Goal: Task Accomplishment & Management: Complete application form

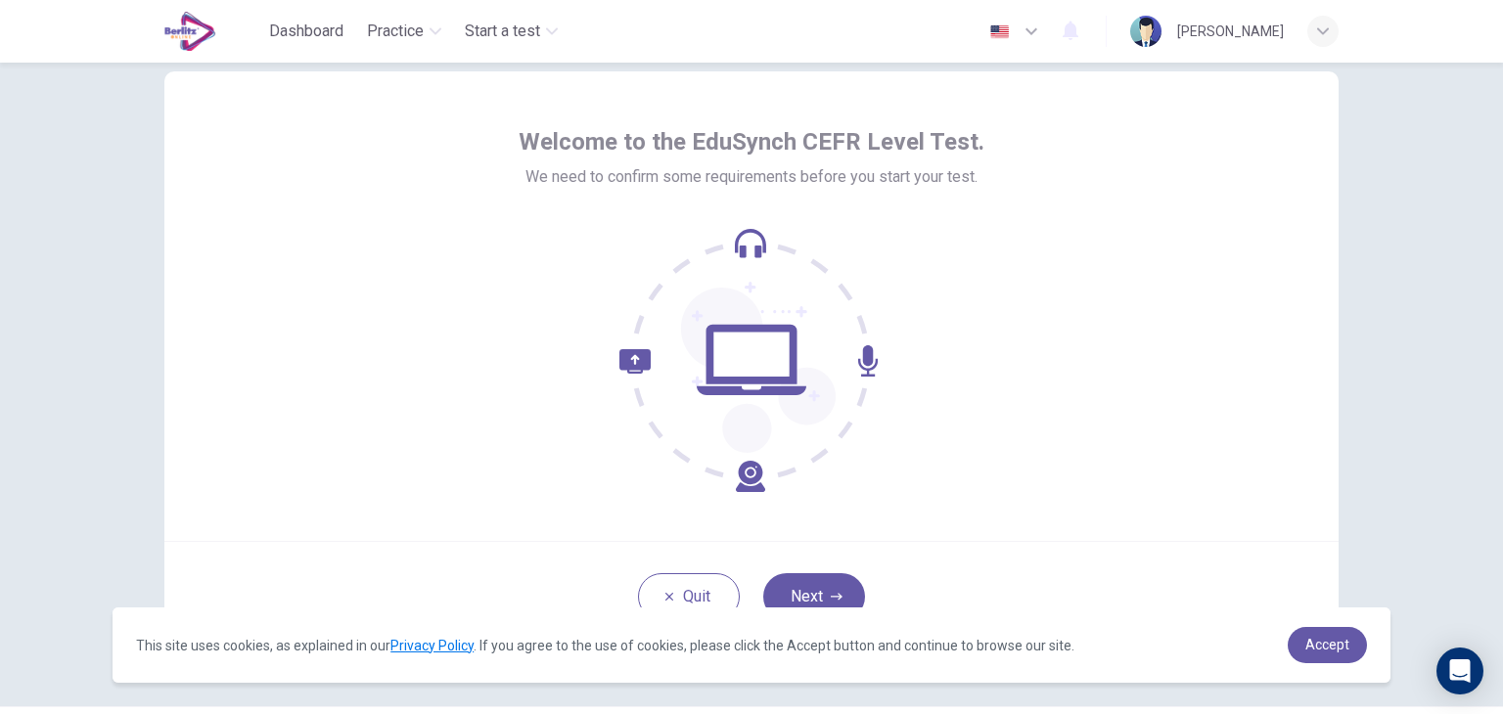
scroll to position [101, 0]
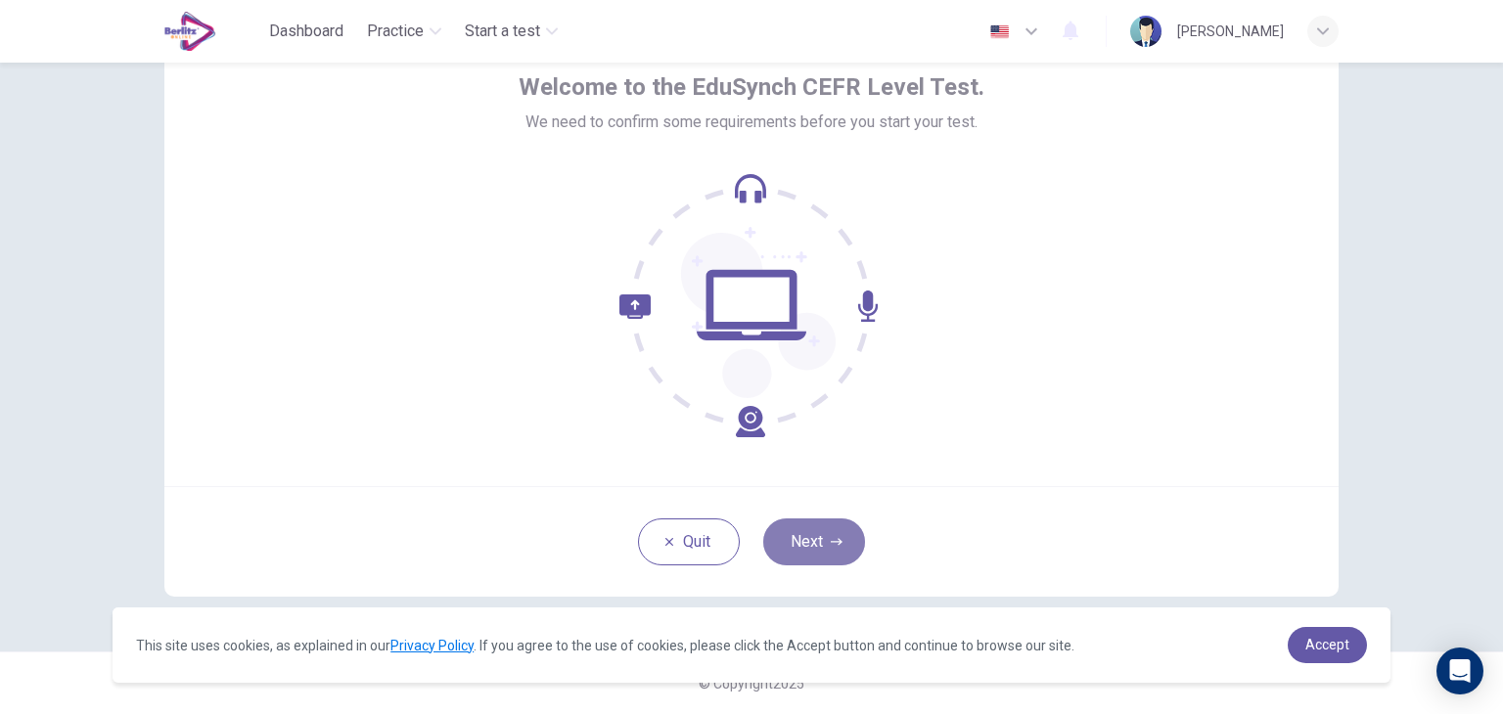
click at [841, 543] on button "Next" at bounding box center [814, 541] width 102 height 47
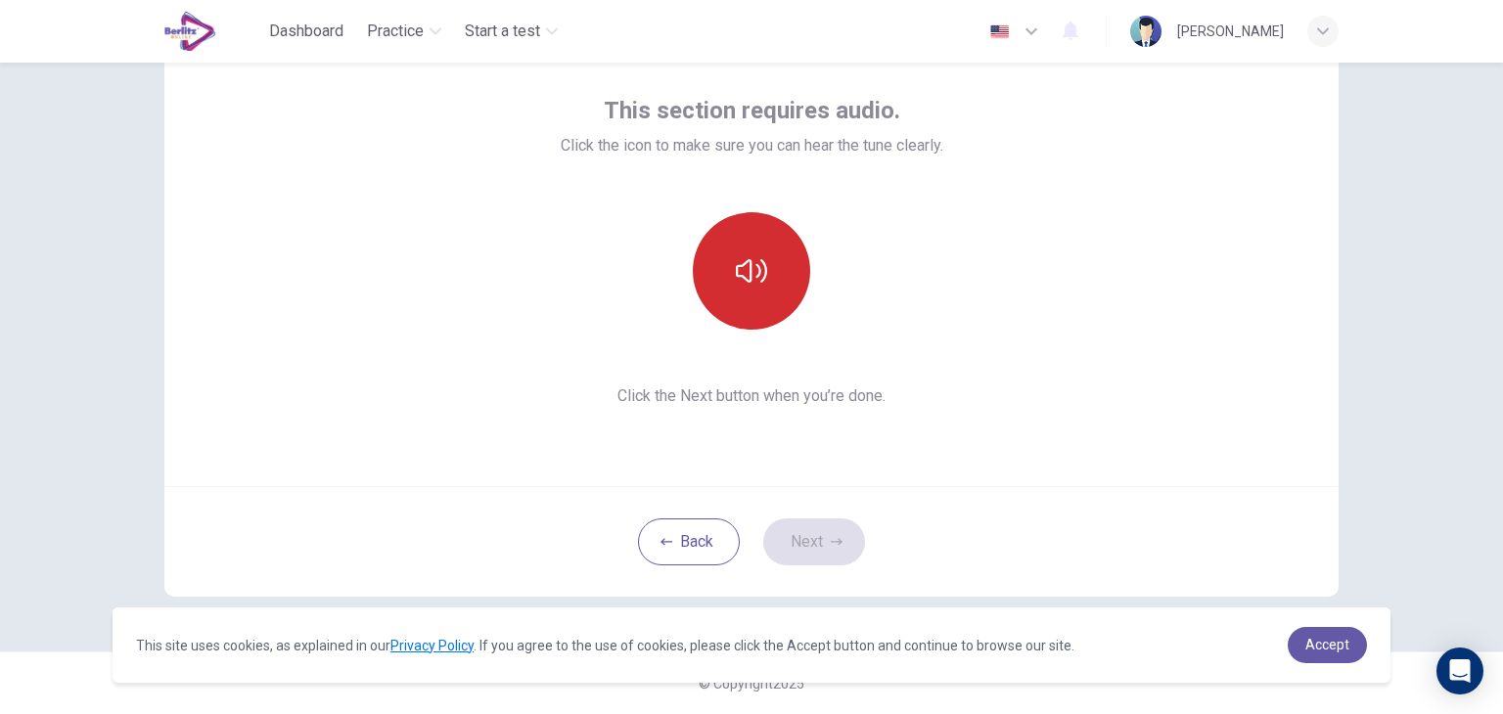
click at [737, 299] on button "button" at bounding box center [751, 270] width 117 height 117
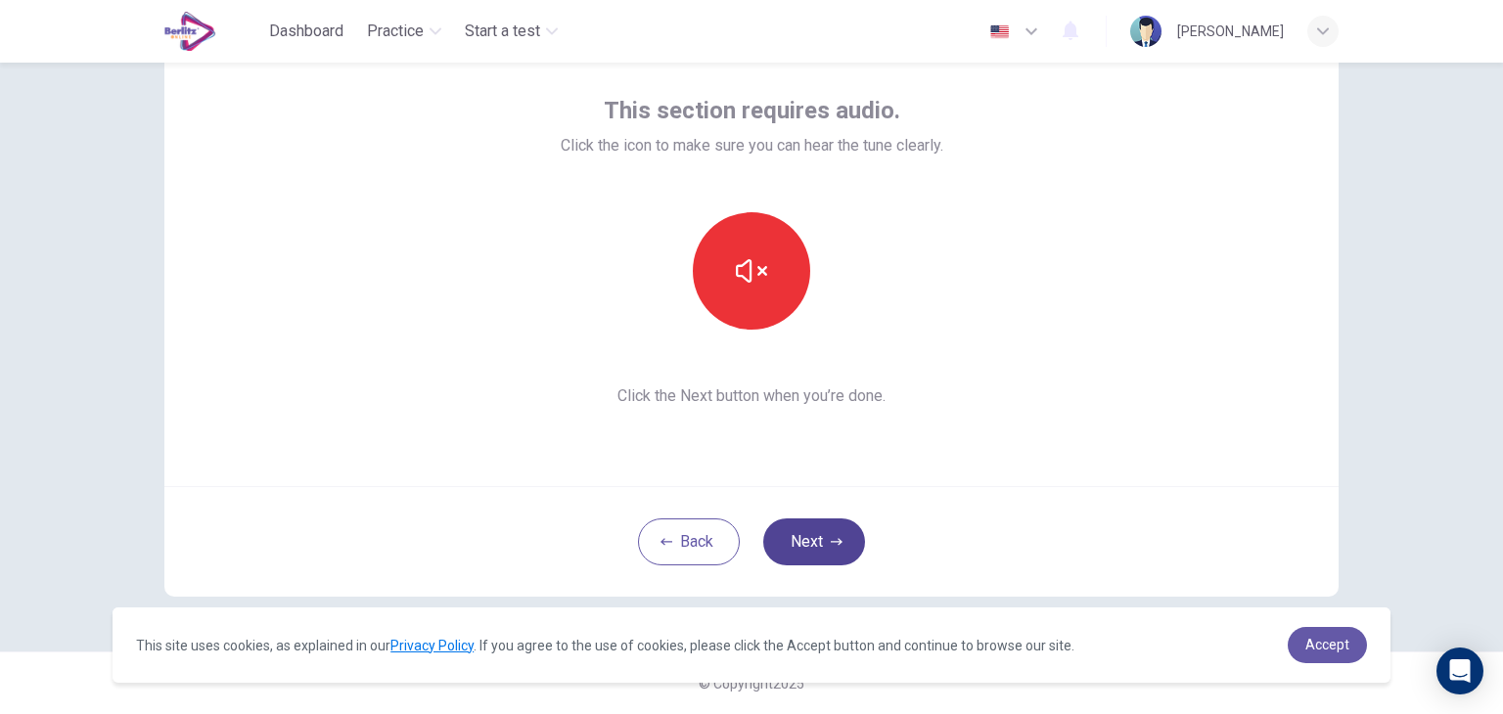
click at [799, 554] on button "Next" at bounding box center [814, 541] width 102 height 47
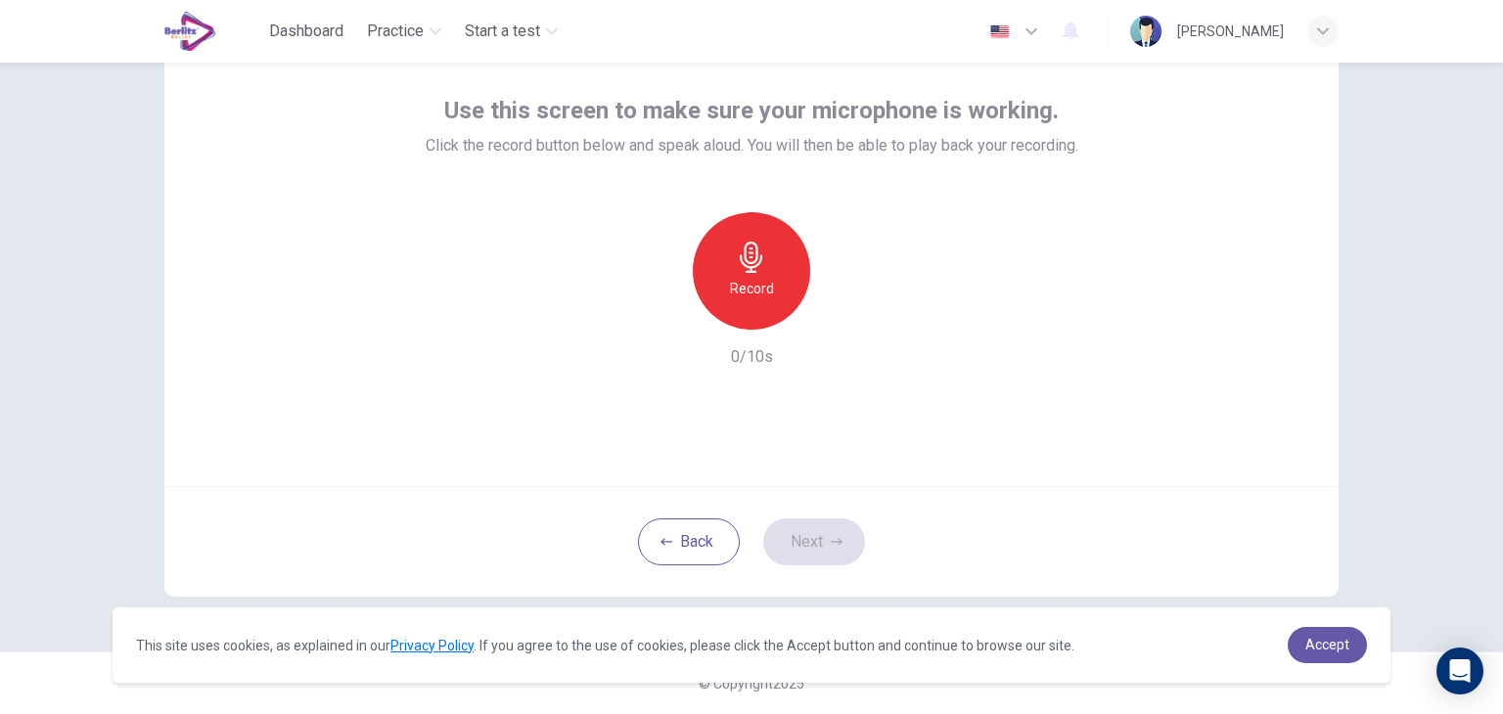
click at [779, 260] on div "Record" at bounding box center [751, 270] width 117 height 117
click at [740, 265] on icon "button" at bounding box center [751, 257] width 22 height 31
click at [831, 314] on icon "button" at bounding box center [841, 314] width 20 height 20
click at [787, 541] on button "Next" at bounding box center [814, 541] width 102 height 47
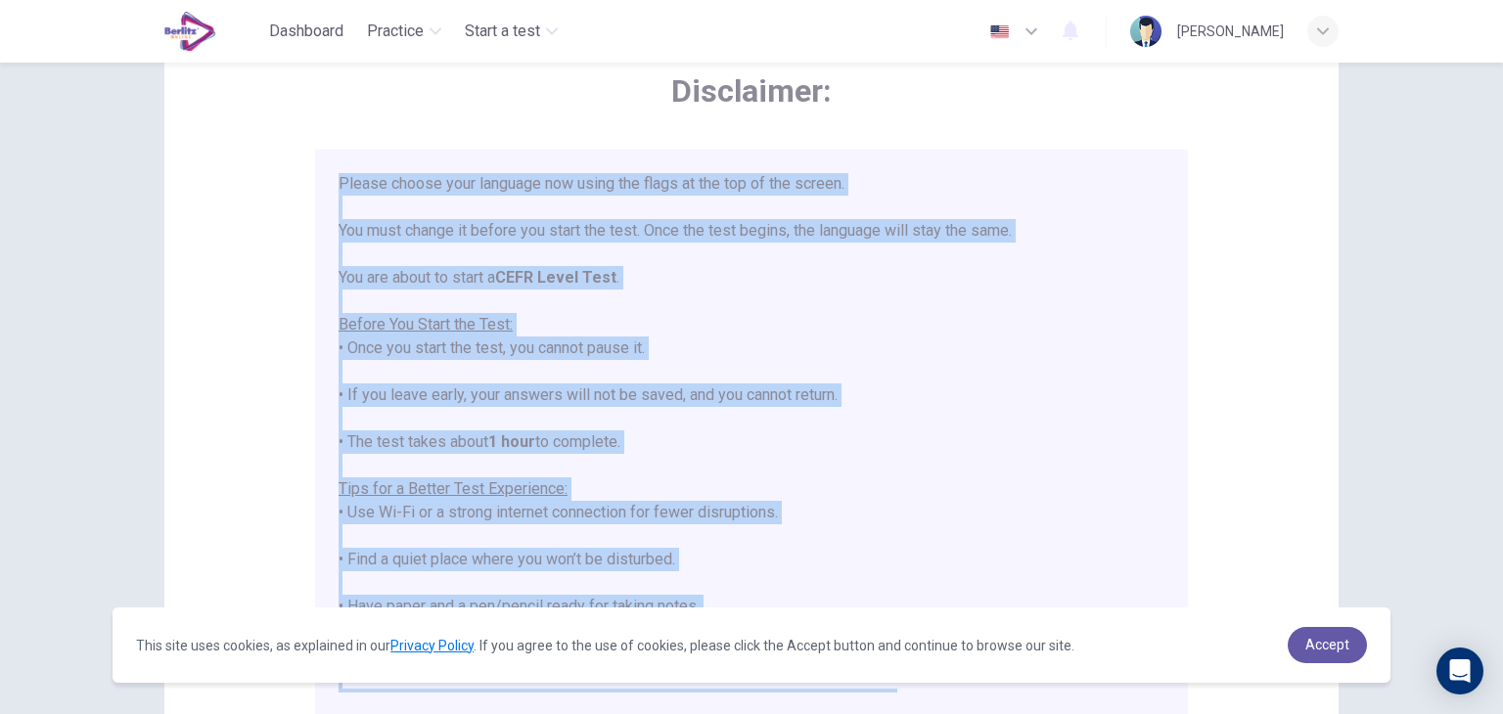
scroll to position [147, 0]
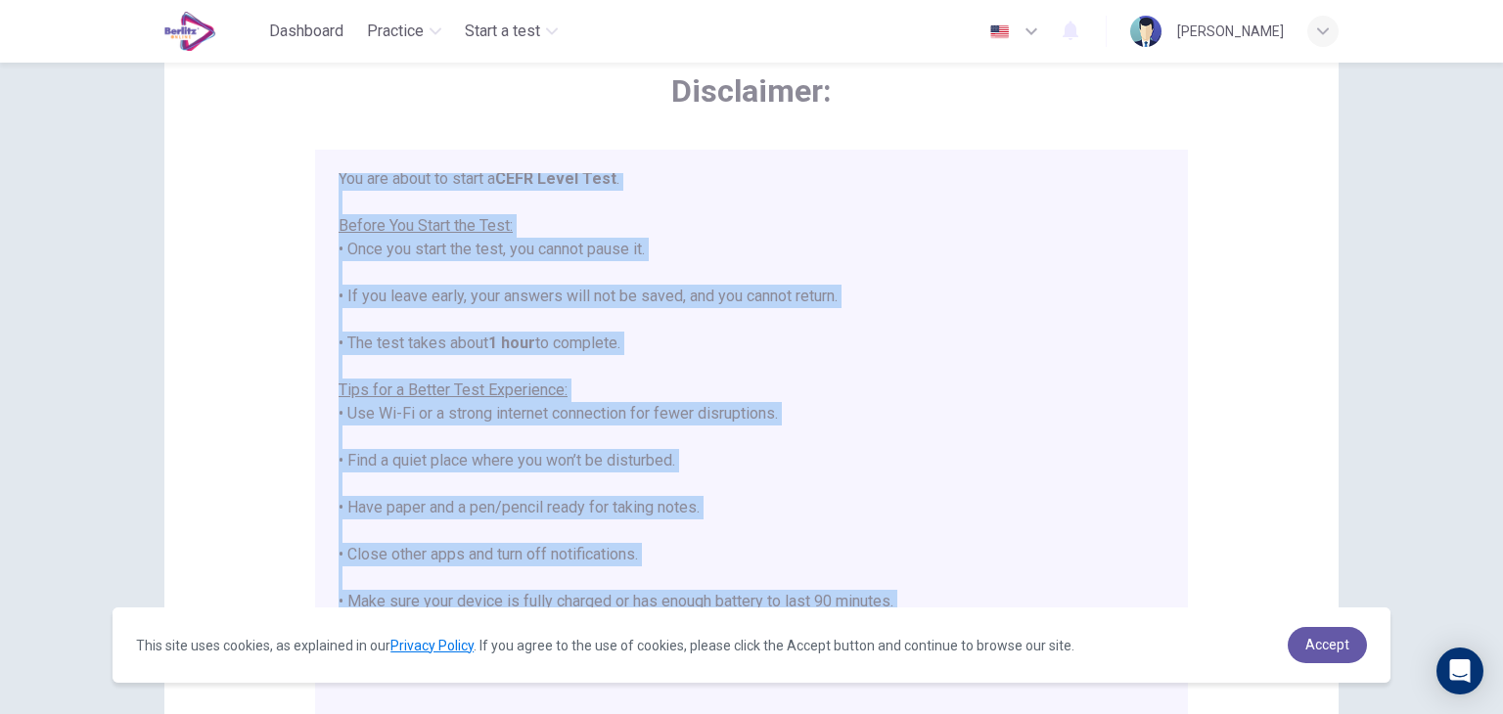
drag, startPoint x: 329, startPoint y: 177, endPoint x: 918, endPoint y: 595, distance: 722.0
click at [918, 595] on div "****IMPORTANT: You cannot change the language during the test.**** Please choos…" at bounding box center [751, 433] width 873 height 566
copy div "****IMPORTANT: You cannot change the language during the test.**** Please choos…"
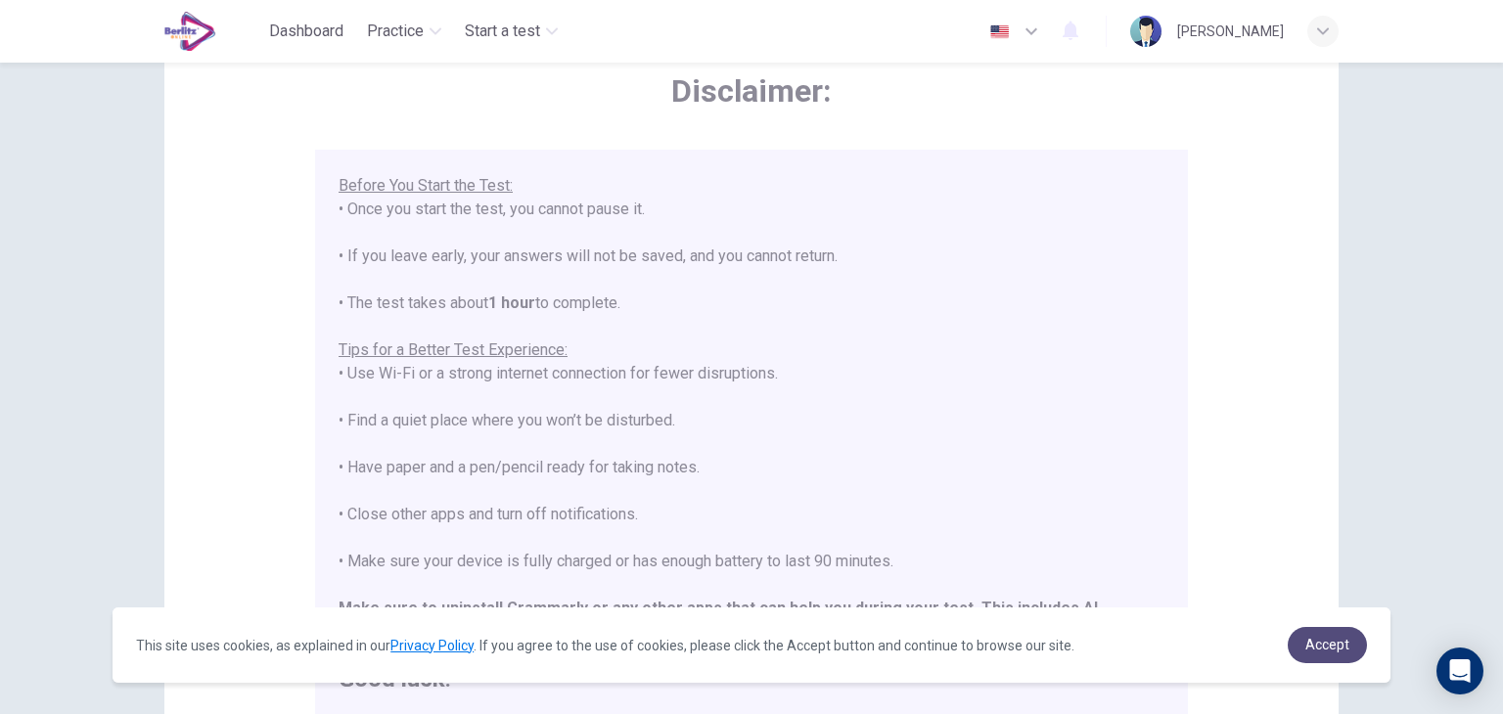
click at [1331, 651] on span "Accept" at bounding box center [1327, 645] width 44 height 16
click at [1324, 654] on link "Accept" at bounding box center [1326, 645] width 79 height 36
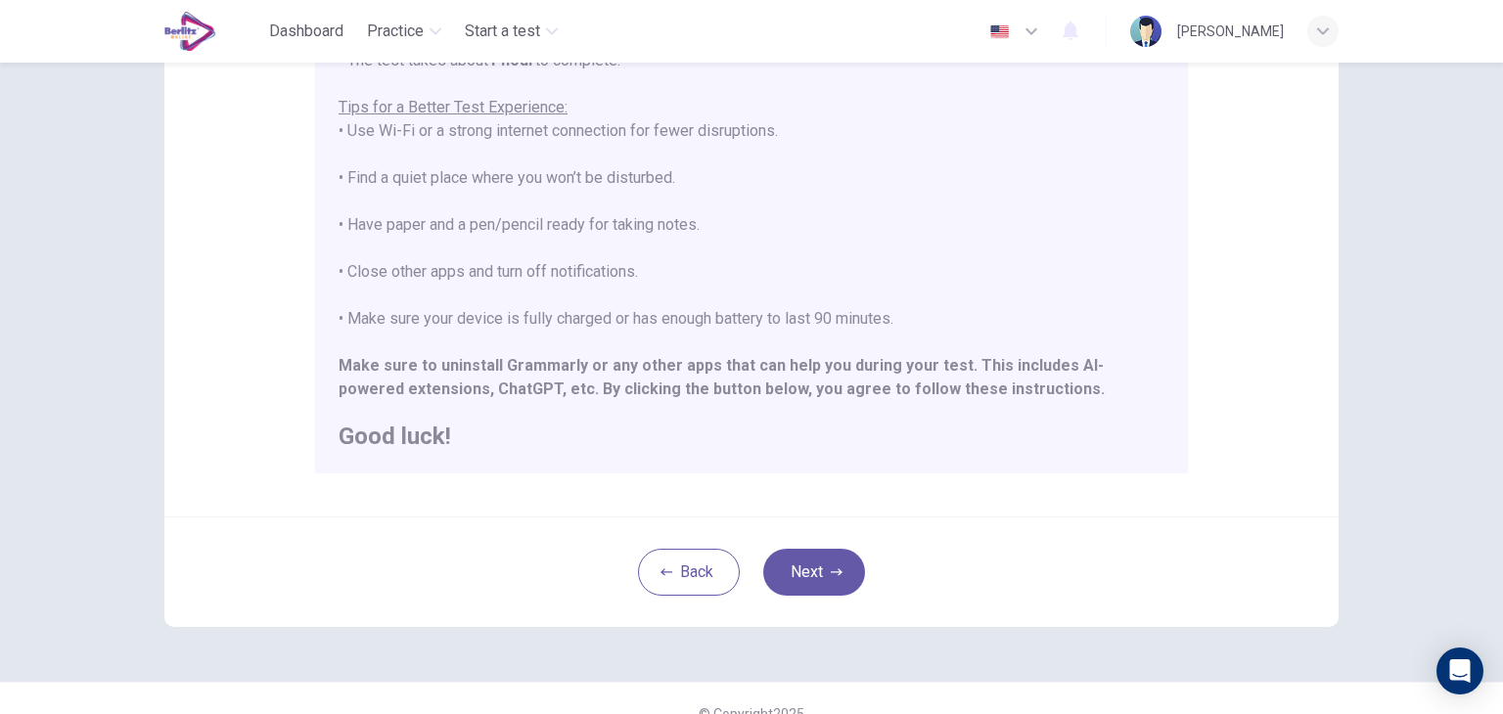
scroll to position [341, 0]
click at [815, 569] on button "Next" at bounding box center [814, 574] width 102 height 47
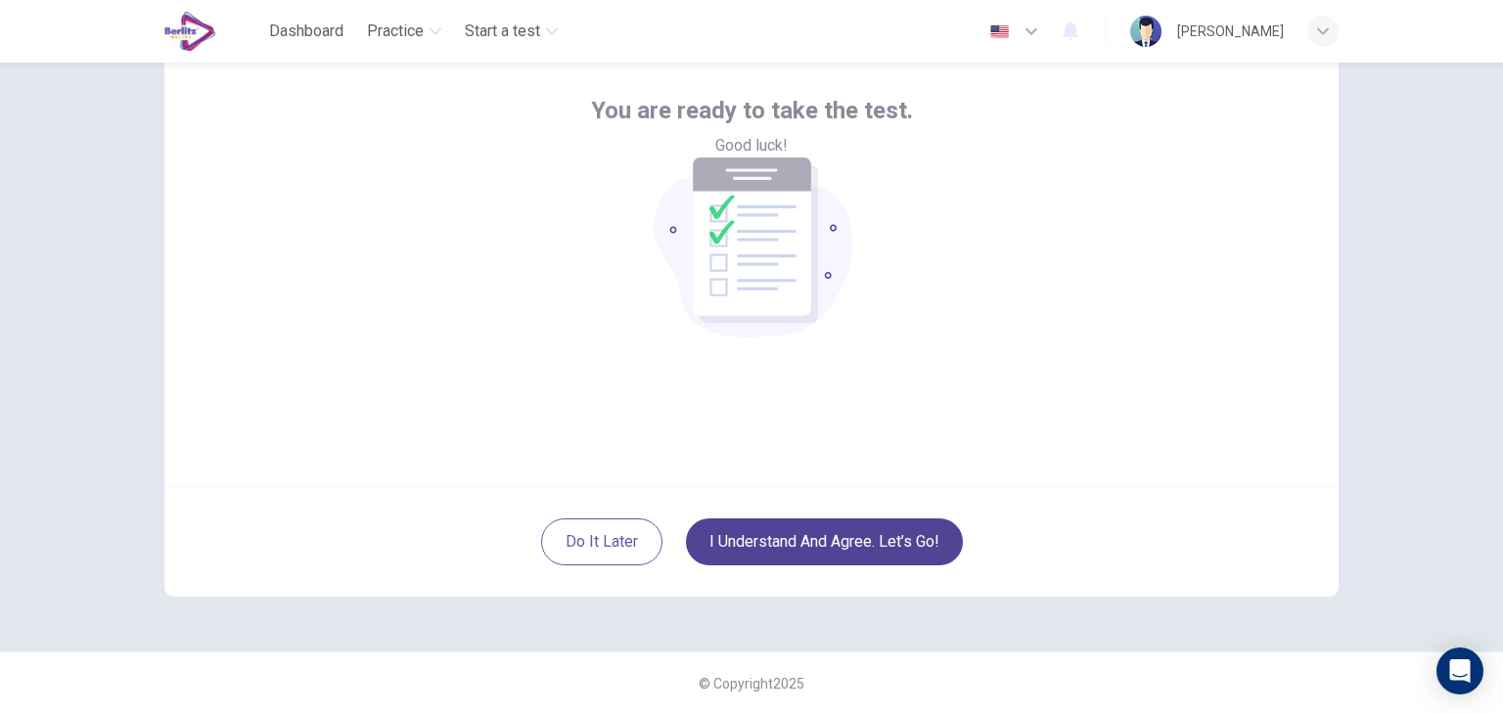
scroll to position [101, 0]
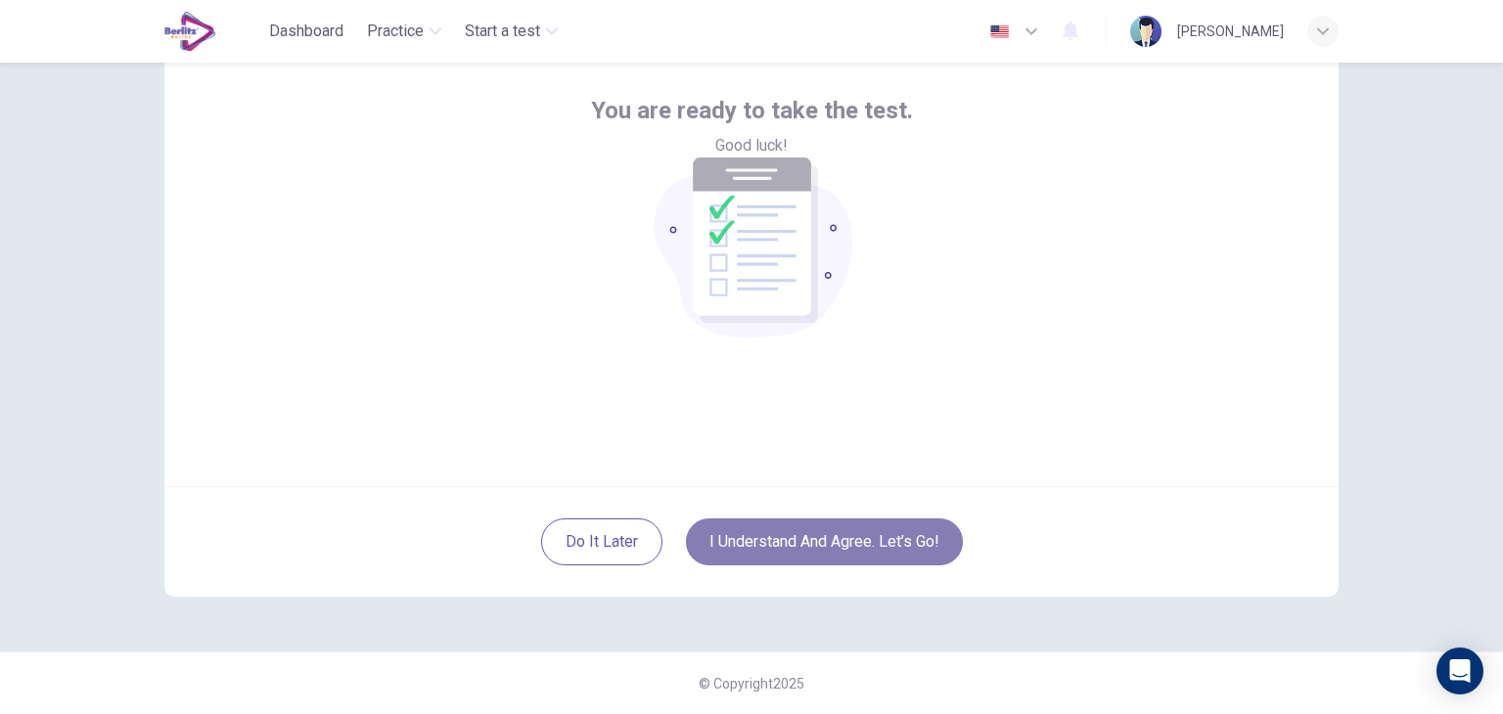
click at [799, 549] on button "I understand and agree. Let’s go!" at bounding box center [824, 541] width 277 height 47
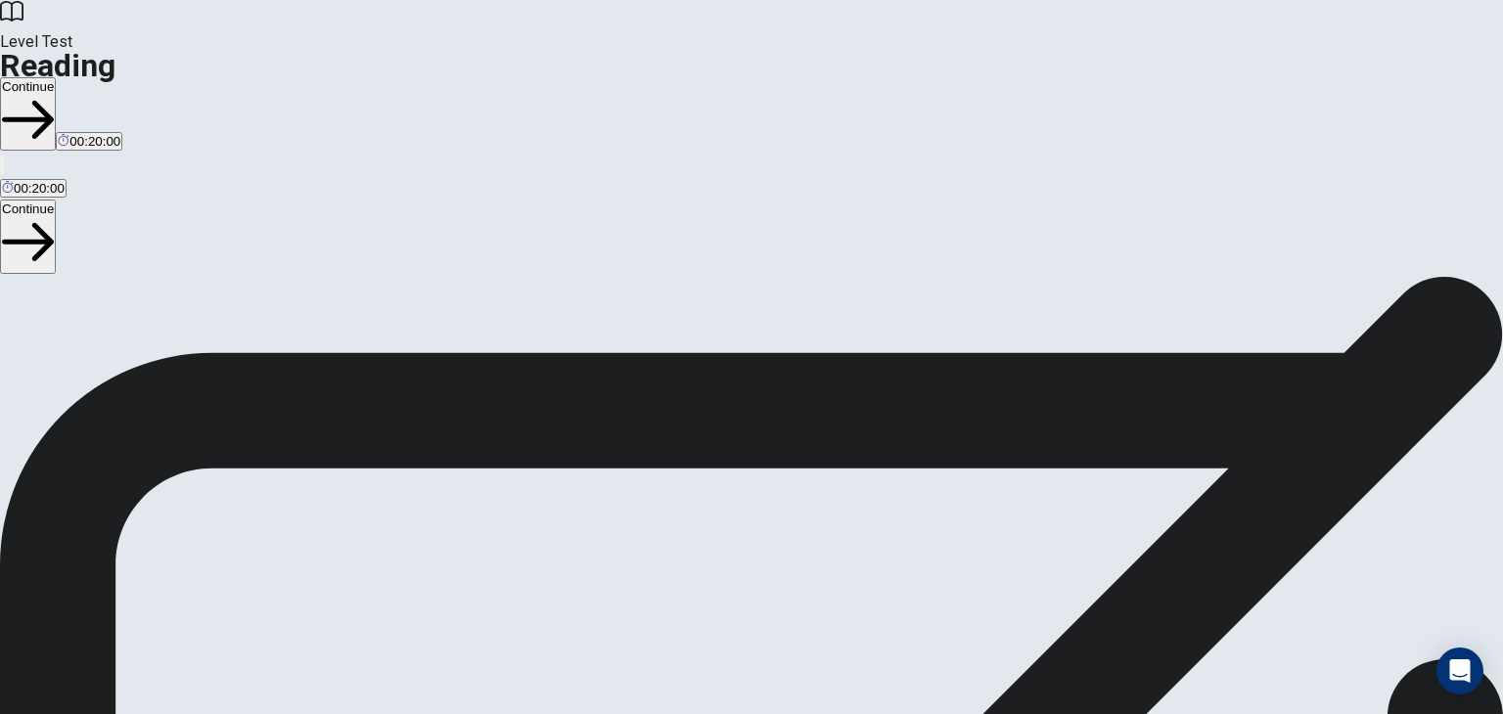
scroll to position [94, 0]
click at [56, 77] on button "Continue" at bounding box center [28, 113] width 56 height 73
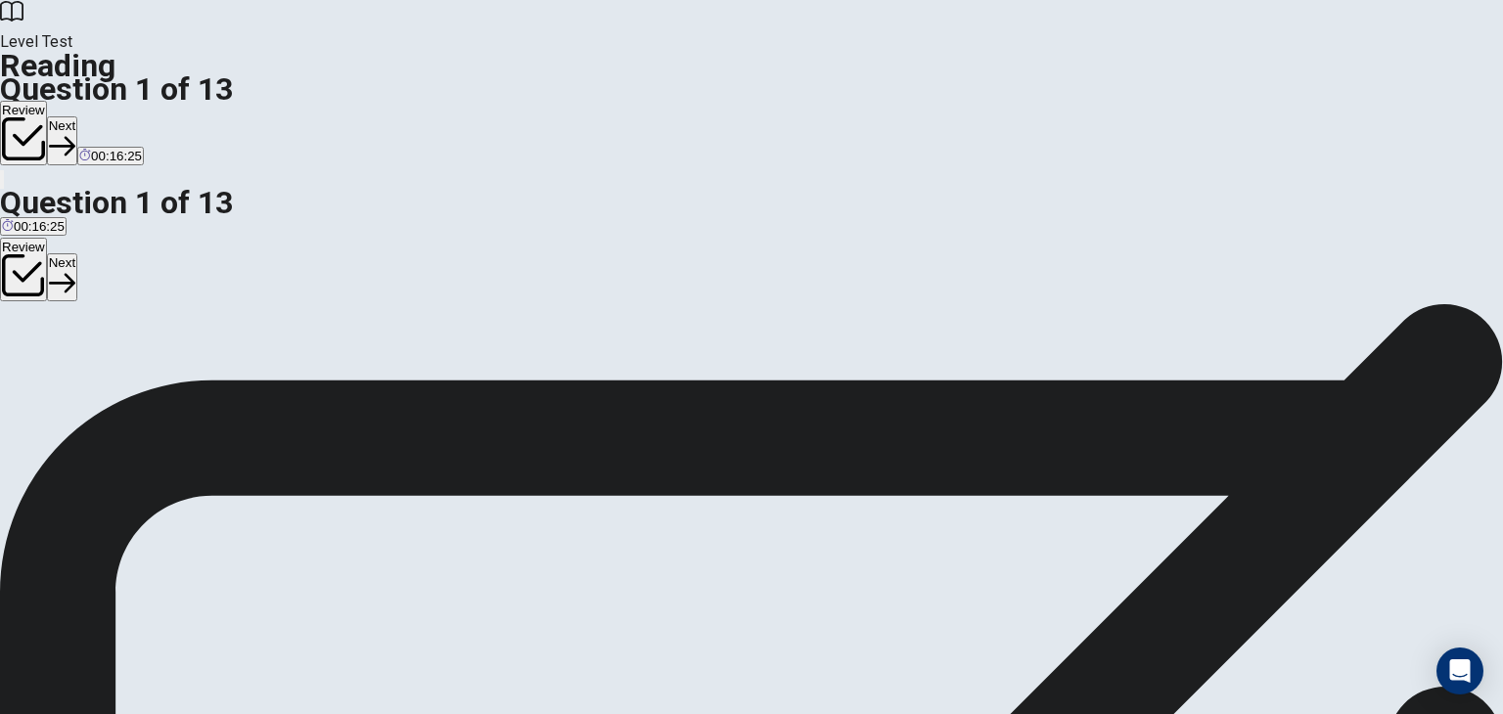
scroll to position [549, 0]
click at [167, 282] on div "A" at bounding box center [84, 289] width 165 height 15
click at [77, 116] on button "Next" at bounding box center [62, 140] width 30 height 48
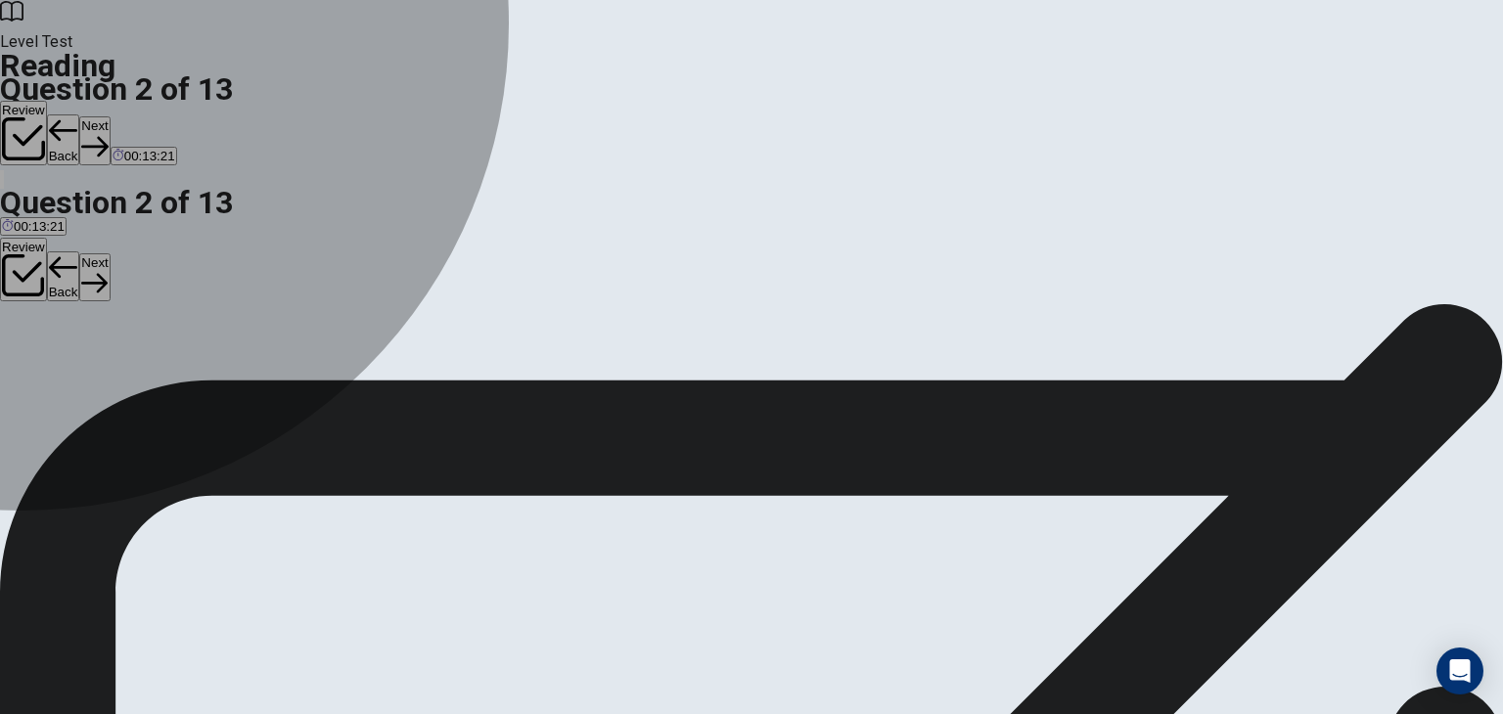
click at [382, 296] on div "C" at bounding box center [511, 289] width 258 height 15
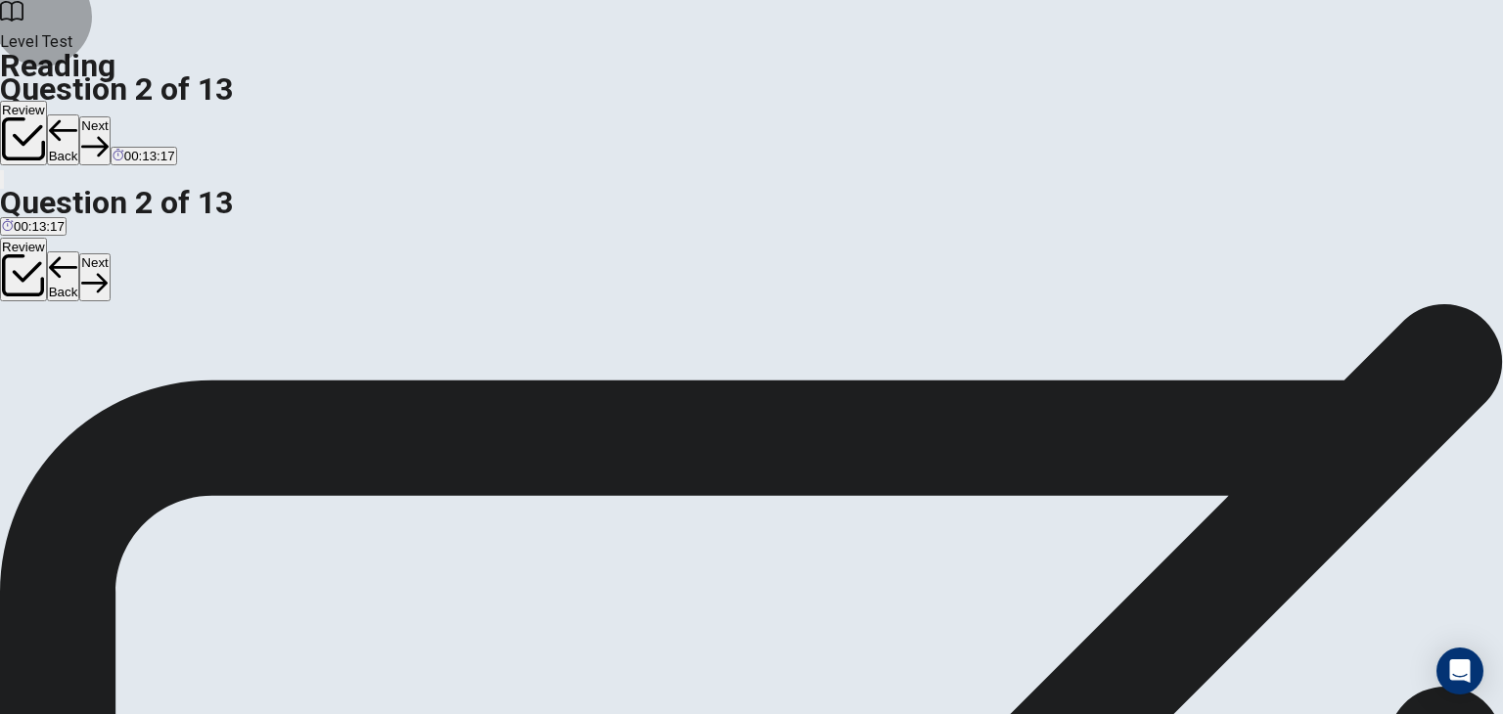
click at [110, 116] on button "Next" at bounding box center [94, 140] width 30 height 48
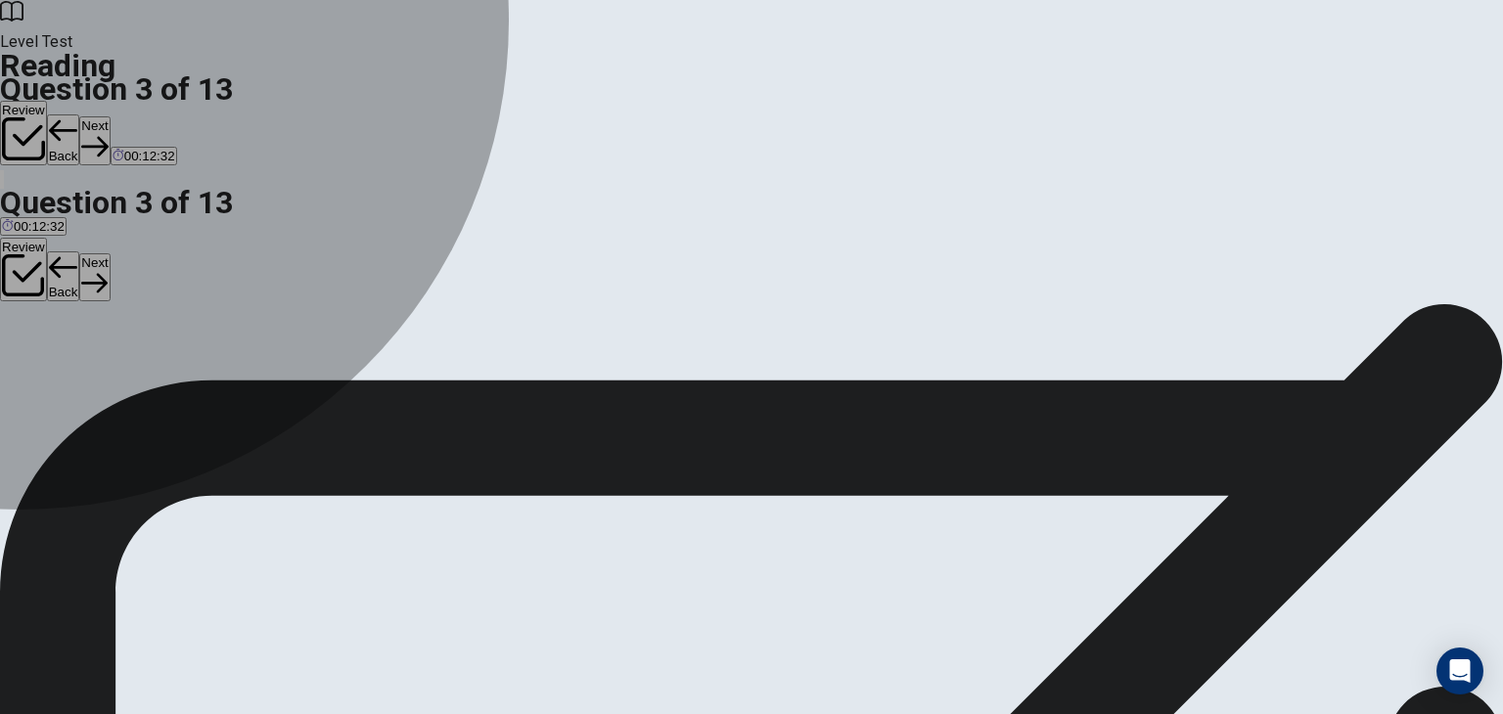
click at [71, 282] on div "B" at bounding box center [51, 289] width 39 height 15
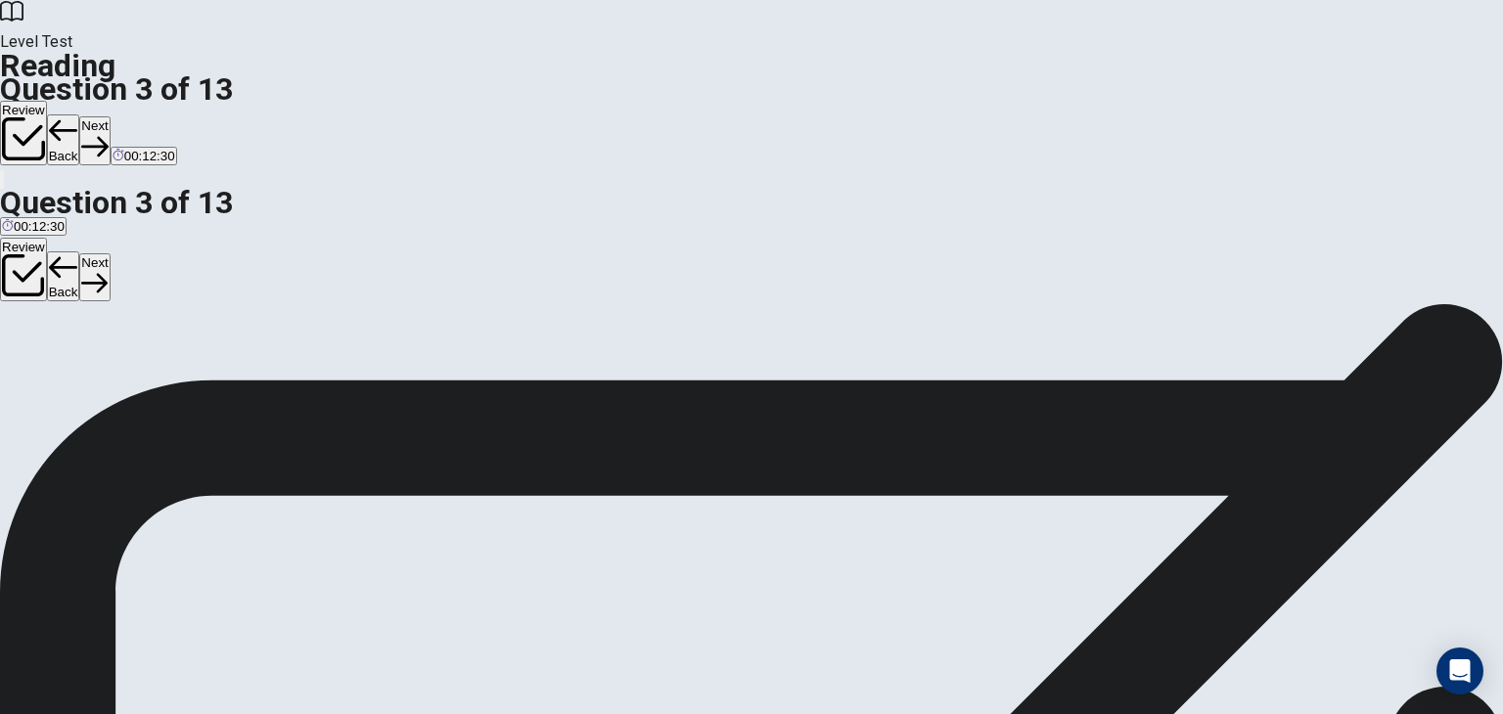
click at [110, 116] on button "Next" at bounding box center [94, 140] width 30 height 48
click at [711, 296] on div "C" at bounding box center [877, 289] width 333 height 15
click at [110, 116] on button "Next" at bounding box center [94, 140] width 30 height 48
click at [220, 296] on div "C" at bounding box center [221, 289] width 88 height 15
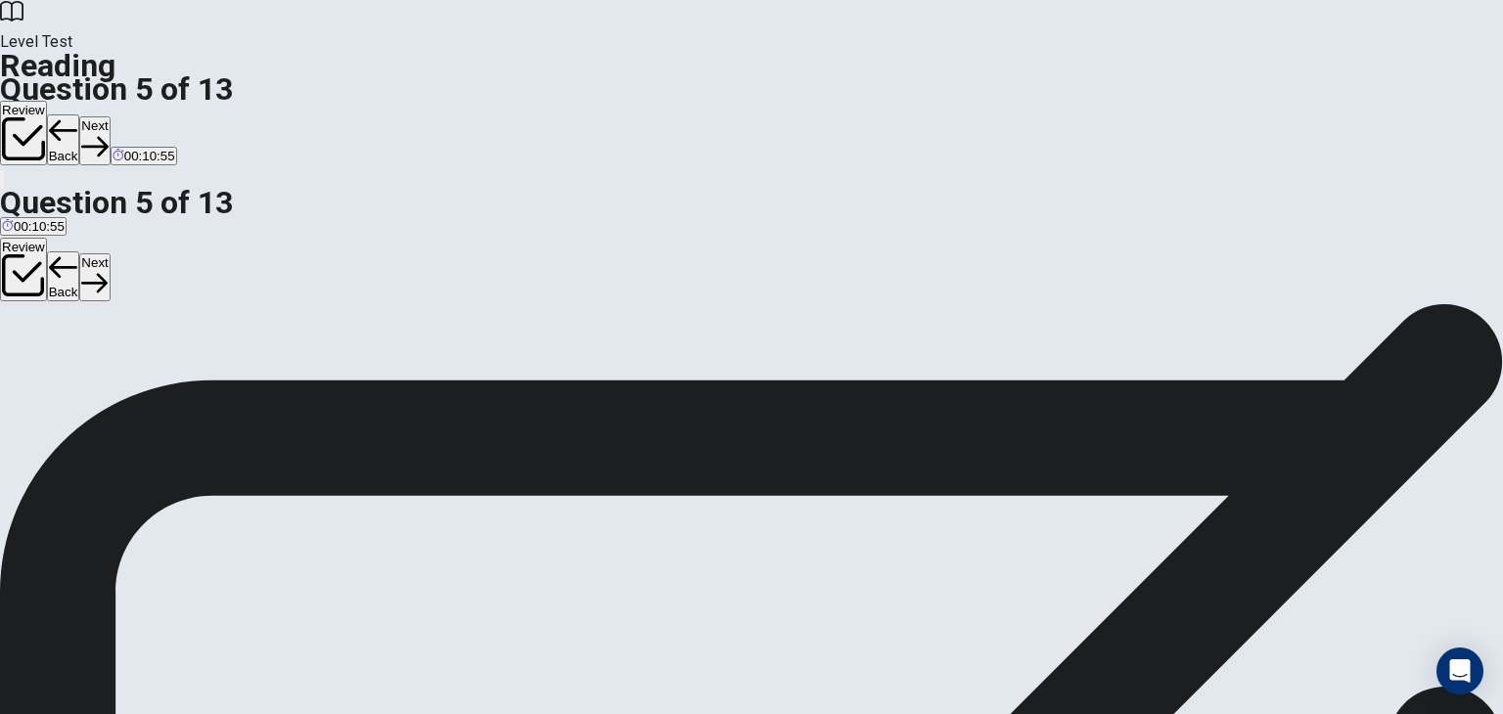
click at [110, 116] on button "Next" at bounding box center [94, 140] width 30 height 48
click at [1311, 543] on input at bounding box center [1378, 552] width 135 height 18
click at [110, 116] on button "Next" at bounding box center [94, 140] width 30 height 48
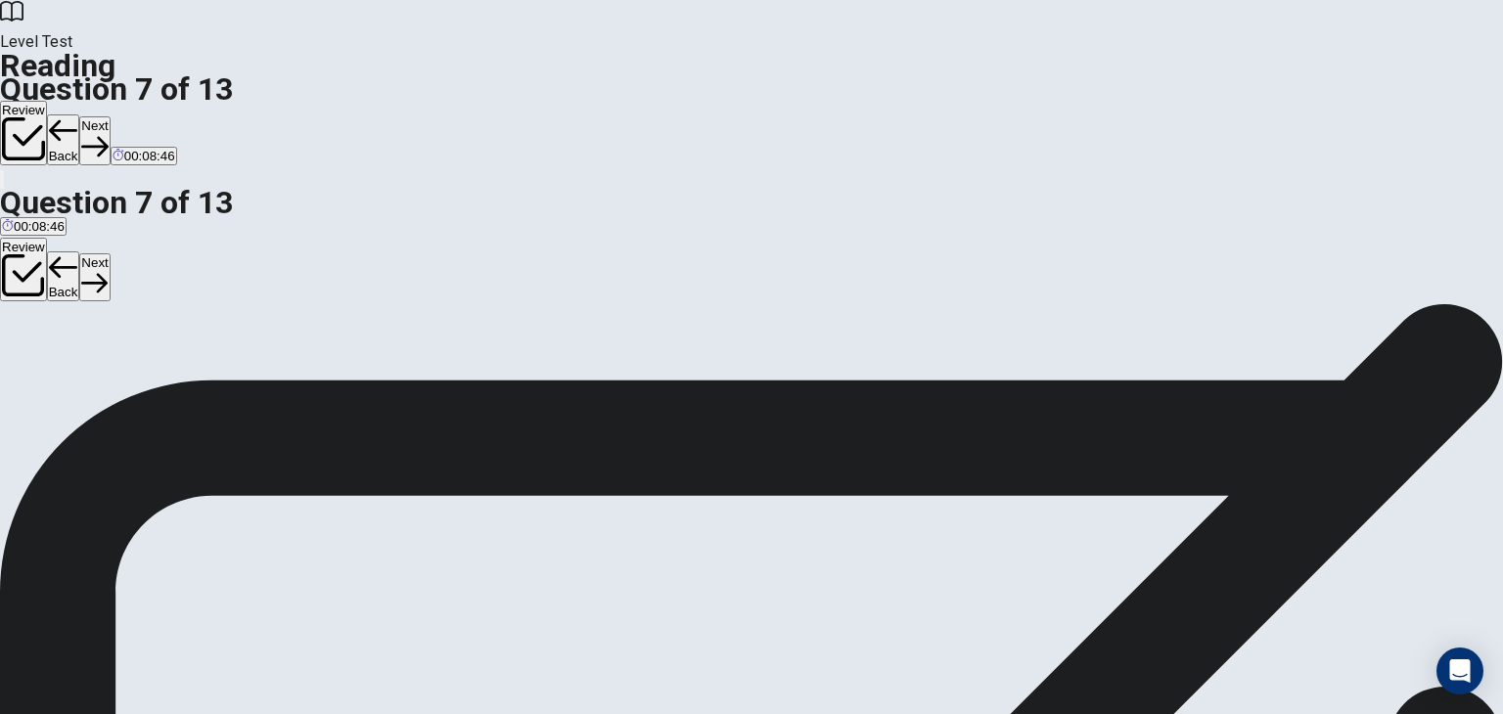
drag, startPoint x: 1331, startPoint y: 524, endPoint x: 1323, endPoint y: 593, distance: 69.0
click at [1323, 593] on div "The Psychology of Color in Marketing 1 Color plays a significant role in market…" at bounding box center [751, 585] width 1503 height 540
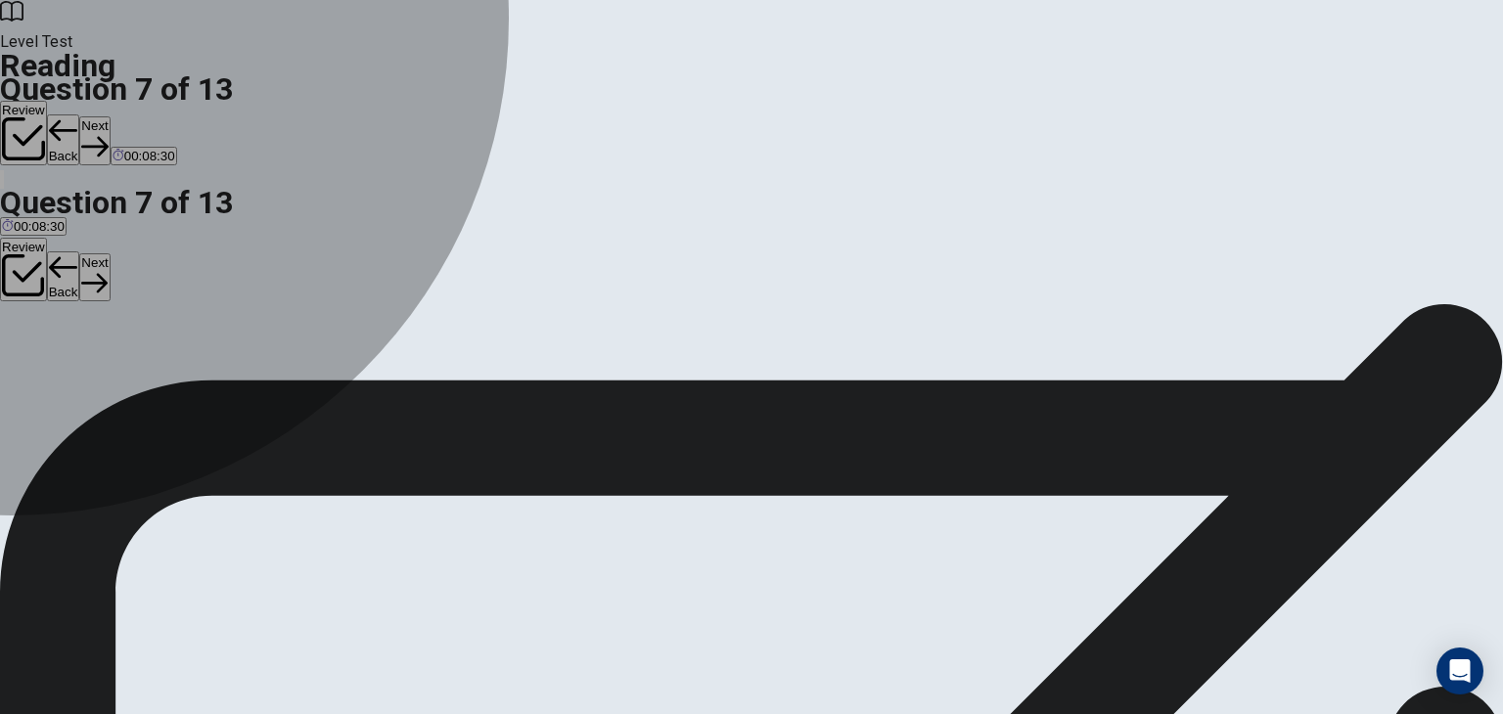
click at [315, 282] on div "B" at bounding box center [487, 289] width 344 height 15
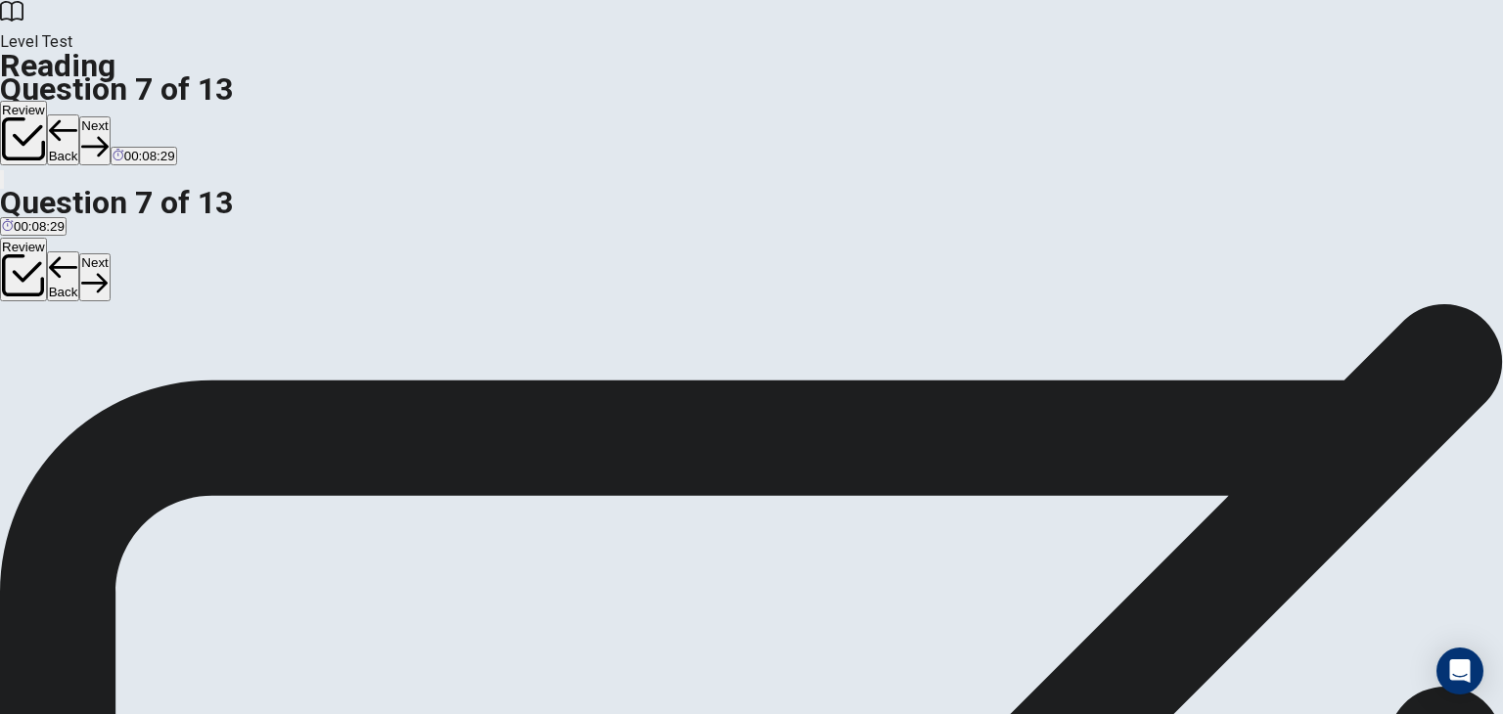
click at [110, 116] on button "Next" at bounding box center [94, 140] width 30 height 48
click at [97, 296] on div "C" at bounding box center [83, 289] width 26 height 15
click at [110, 116] on button "Next" at bounding box center [94, 140] width 30 height 48
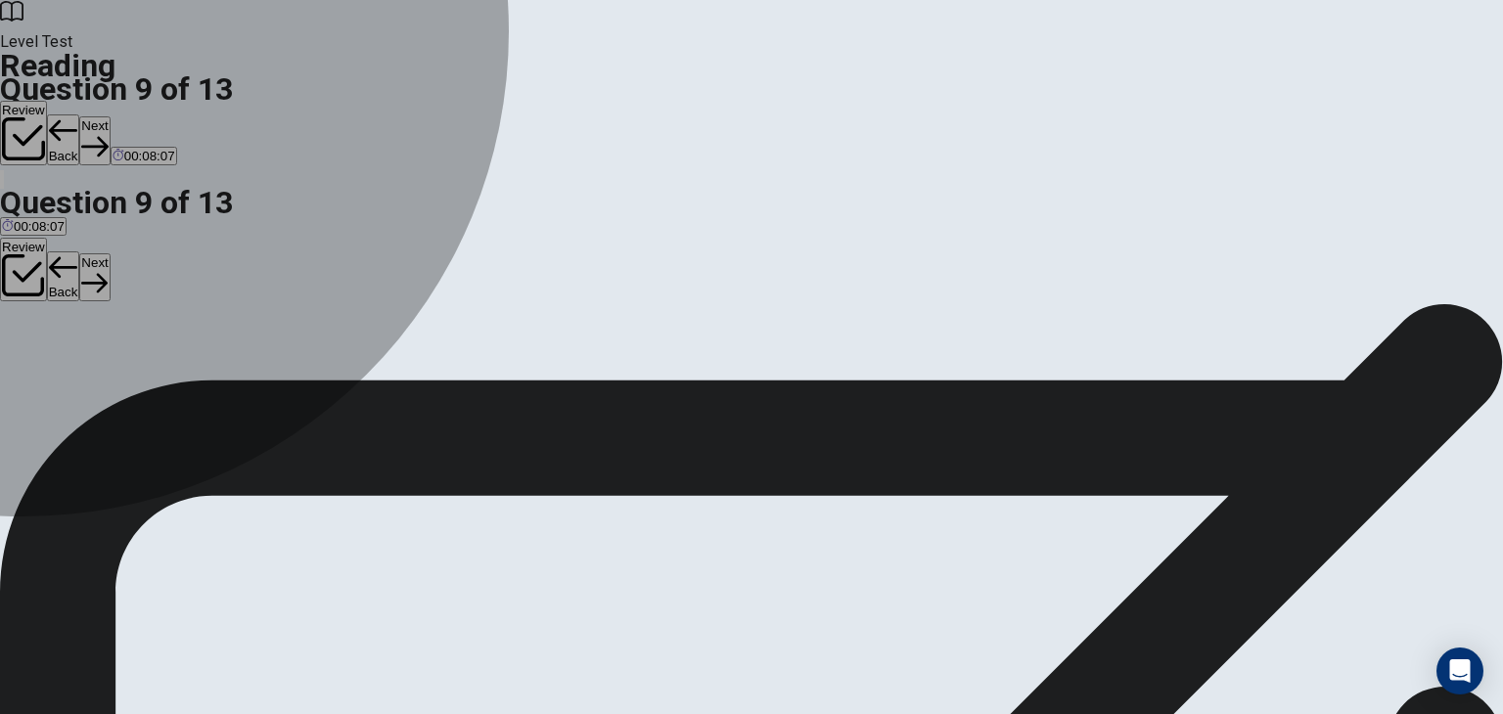
click at [264, 282] on div "B" at bounding box center [466, 289] width 405 height 15
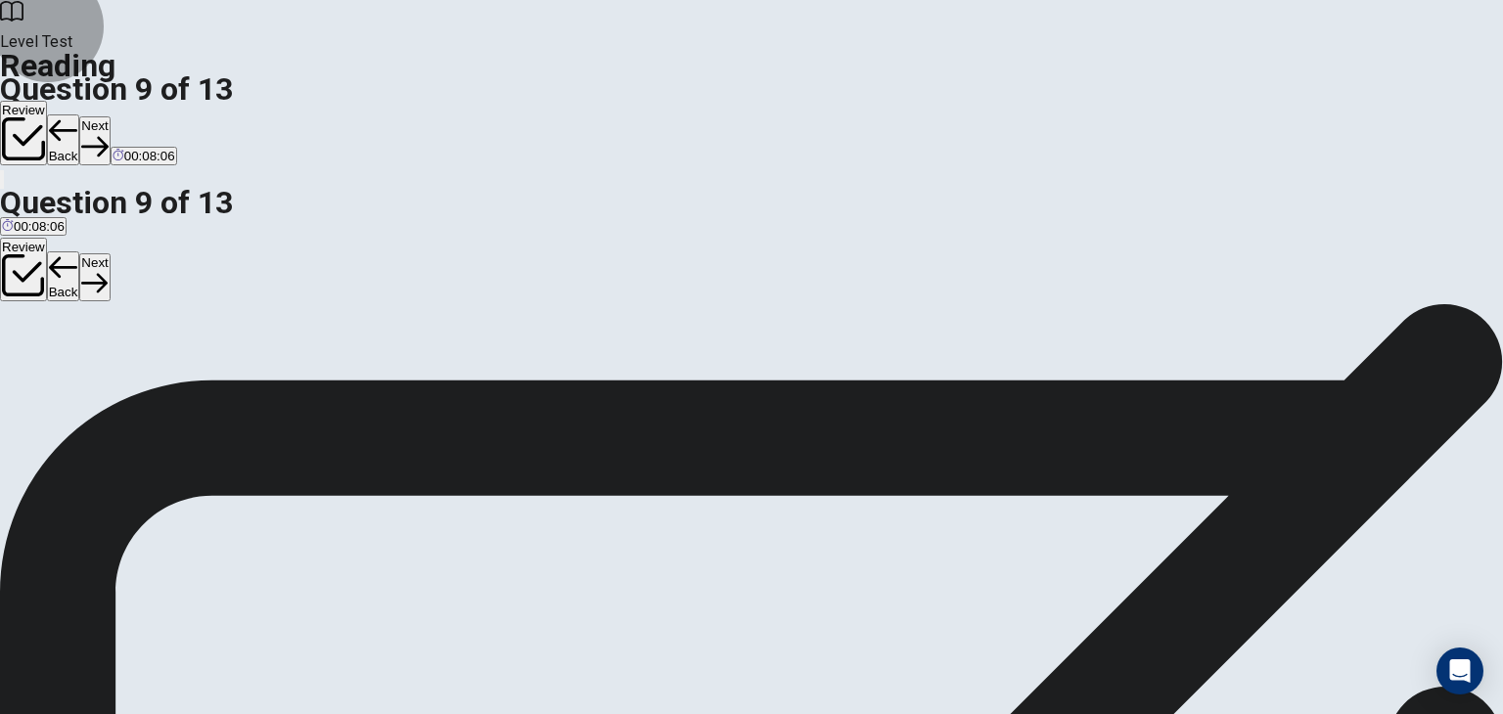
click at [110, 116] on button "Next" at bounding box center [94, 140] width 30 height 48
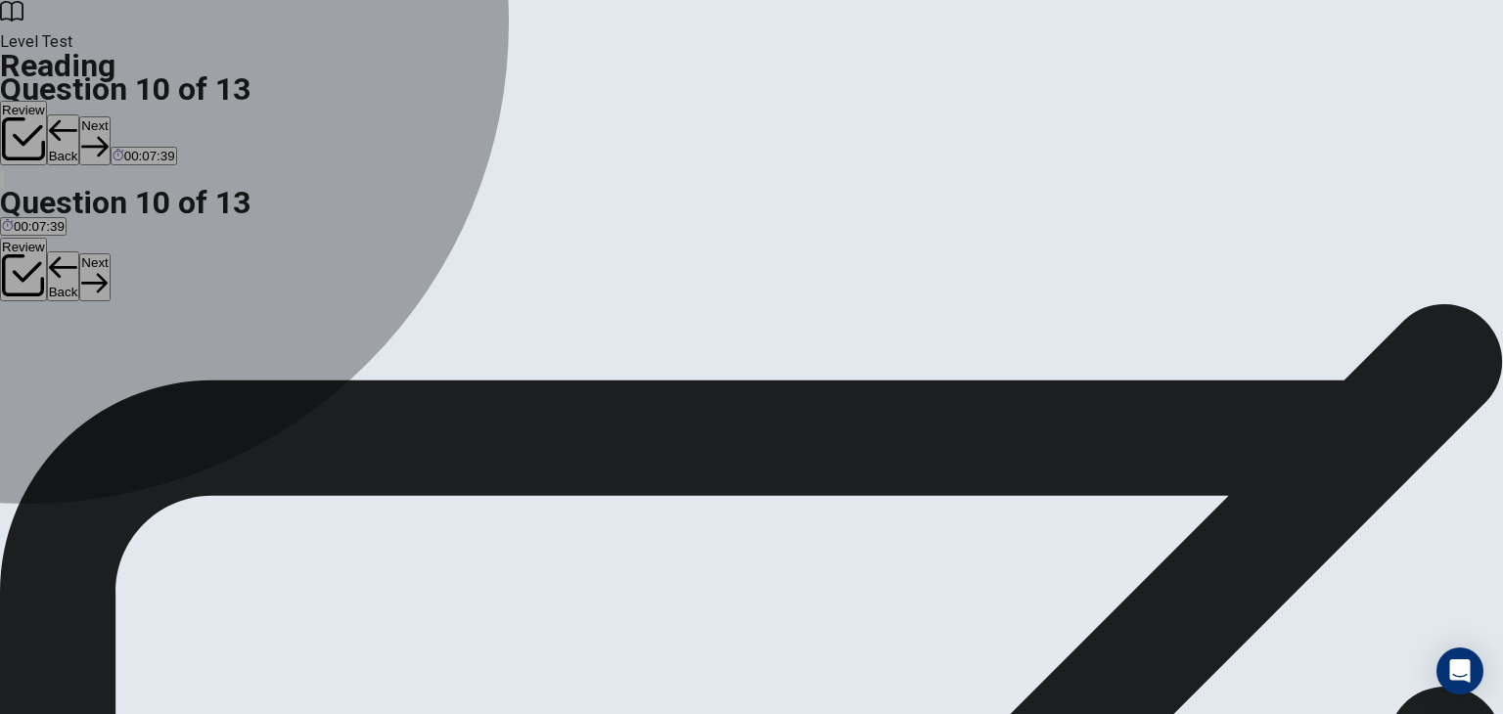
click at [1115, 296] on div "D" at bounding box center [1223, 289] width 216 height 15
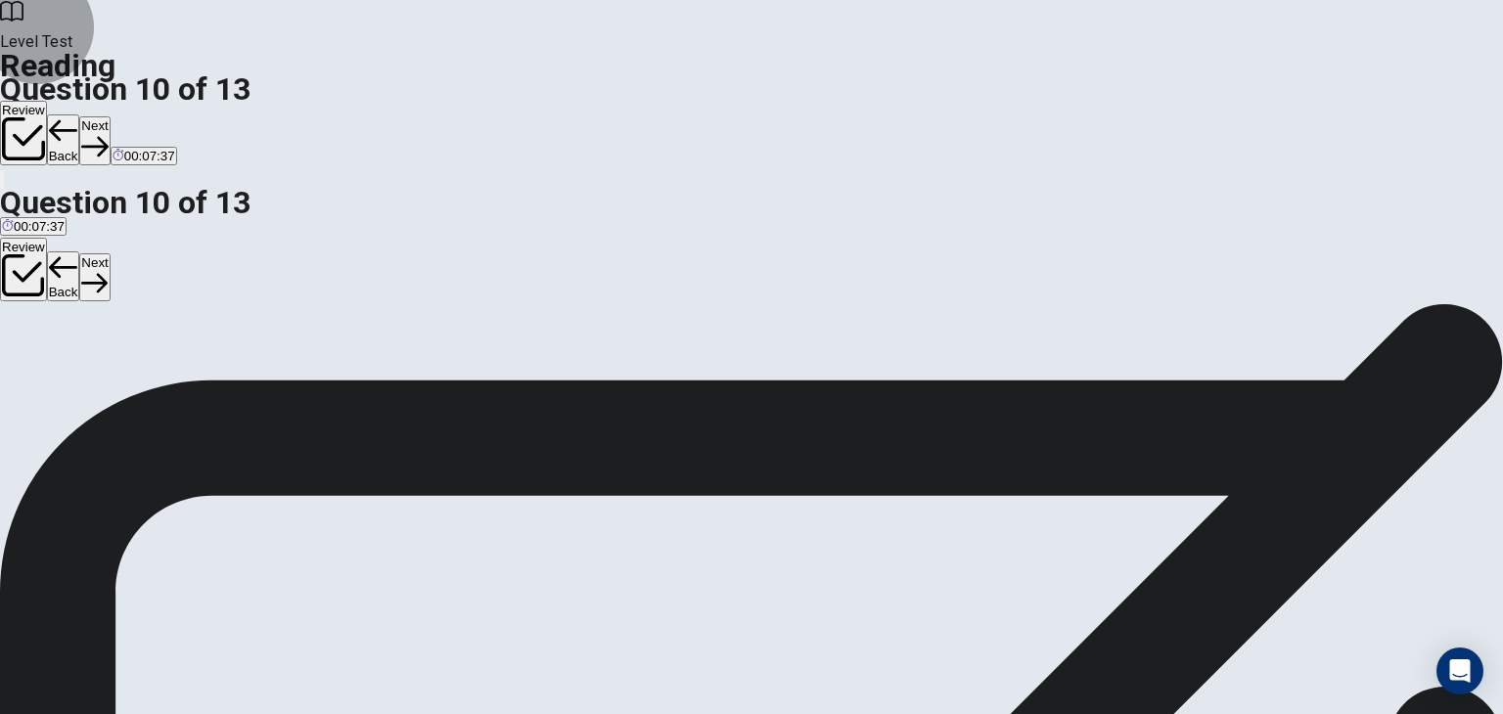
click at [110, 116] on button "Next" at bounding box center [94, 140] width 30 height 48
click at [684, 296] on div "C" at bounding box center [834, 289] width 301 height 15
click at [108, 133] on icon "button" at bounding box center [94, 146] width 26 height 26
drag, startPoint x: 294, startPoint y: 393, endPoint x: 698, endPoint y: 397, distance: 404.0
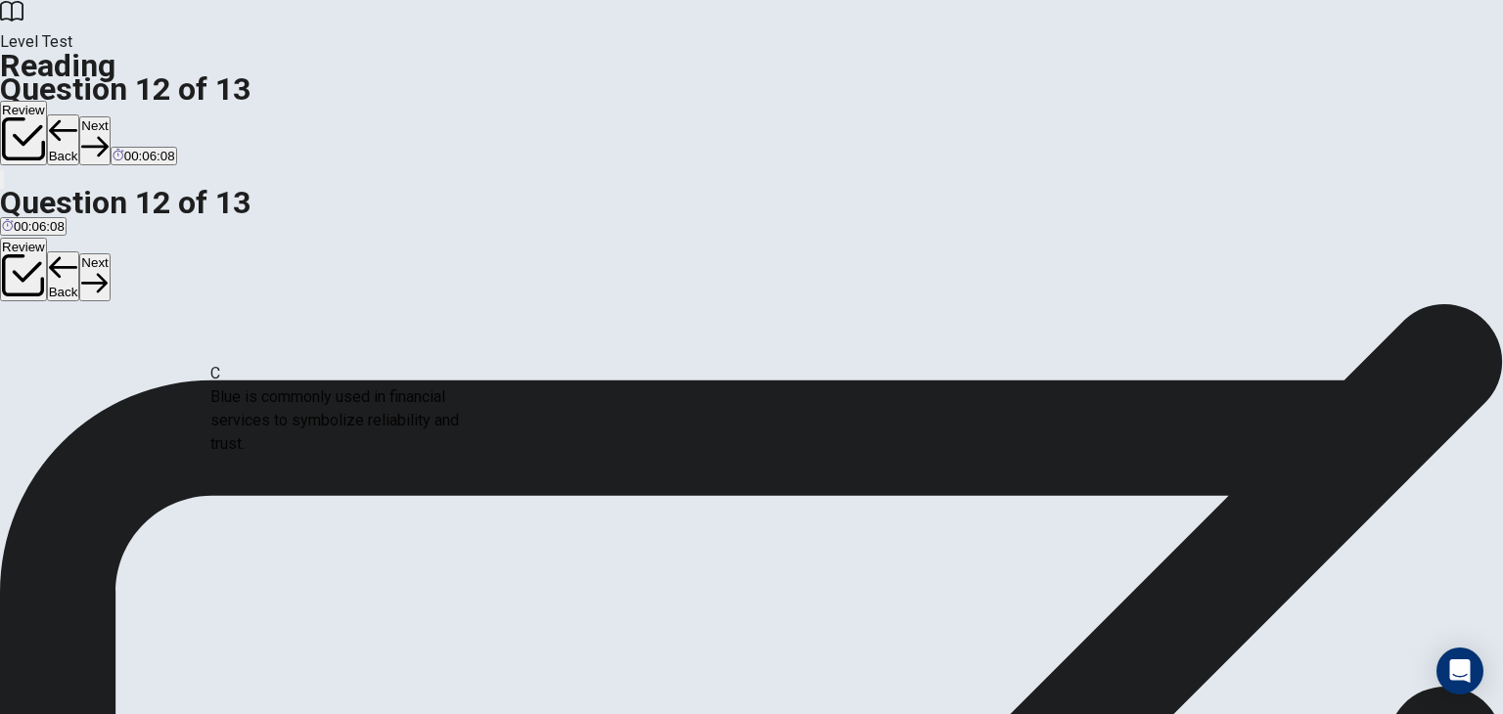
scroll to position [97, 0]
drag, startPoint x: 336, startPoint y: 425, endPoint x: 691, endPoint y: 472, distance: 358.3
drag, startPoint x: 361, startPoint y: 420, endPoint x: 755, endPoint y: 559, distance: 418.0
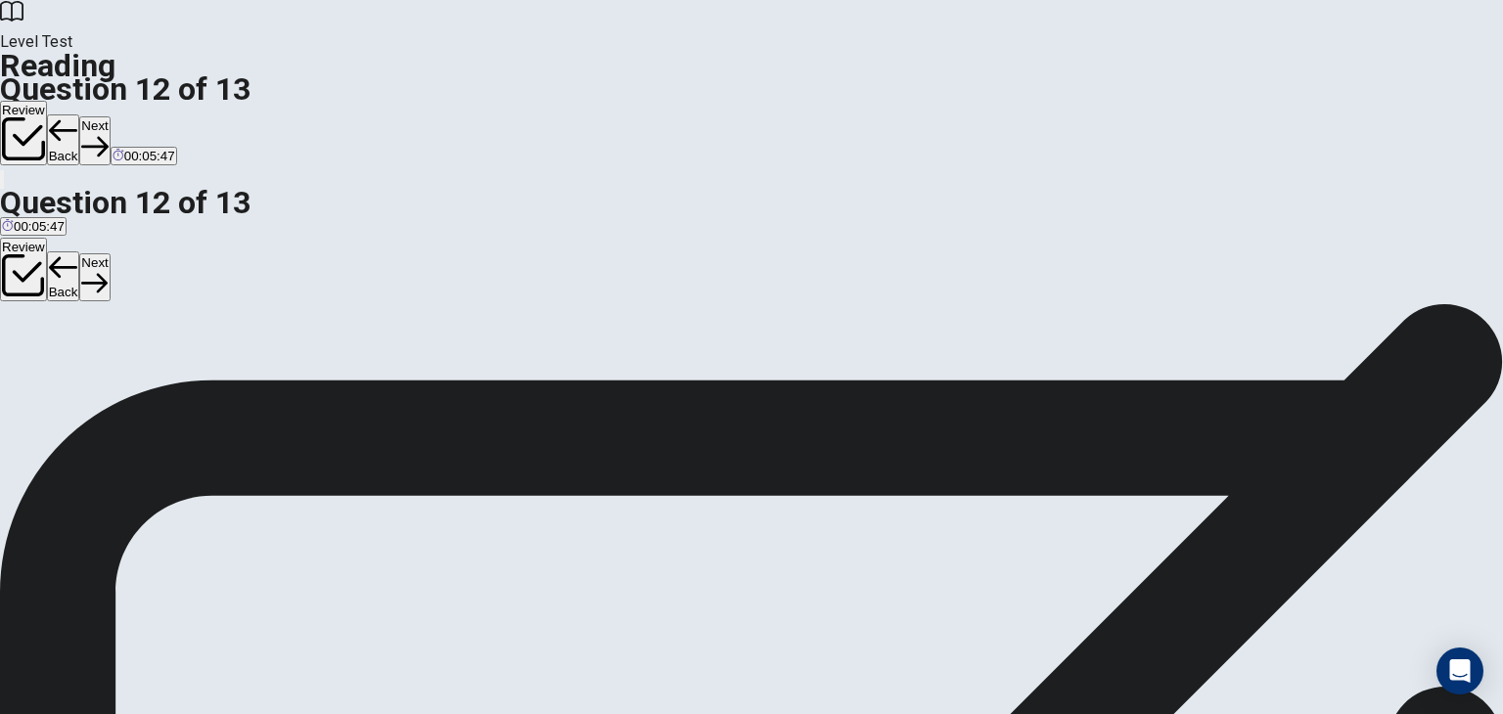
drag, startPoint x: 484, startPoint y: 580, endPoint x: 491, endPoint y: 490, distance: 90.3
drag, startPoint x: 364, startPoint y: 396, endPoint x: 761, endPoint y: 597, distance: 444.9
drag, startPoint x: 700, startPoint y: 472, endPoint x: 290, endPoint y: 469, distance: 410.9
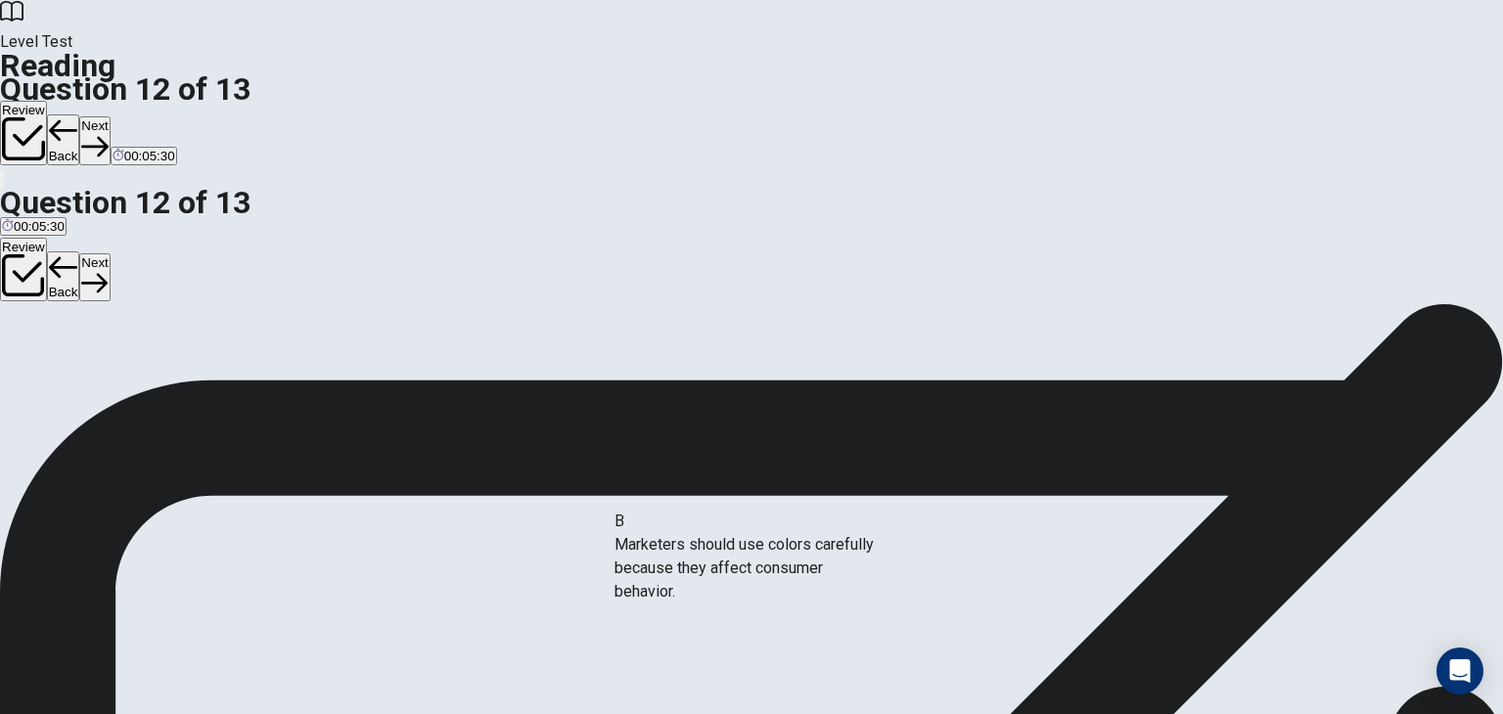
drag, startPoint x: 342, startPoint y: 411, endPoint x: 766, endPoint y: 581, distance: 456.5
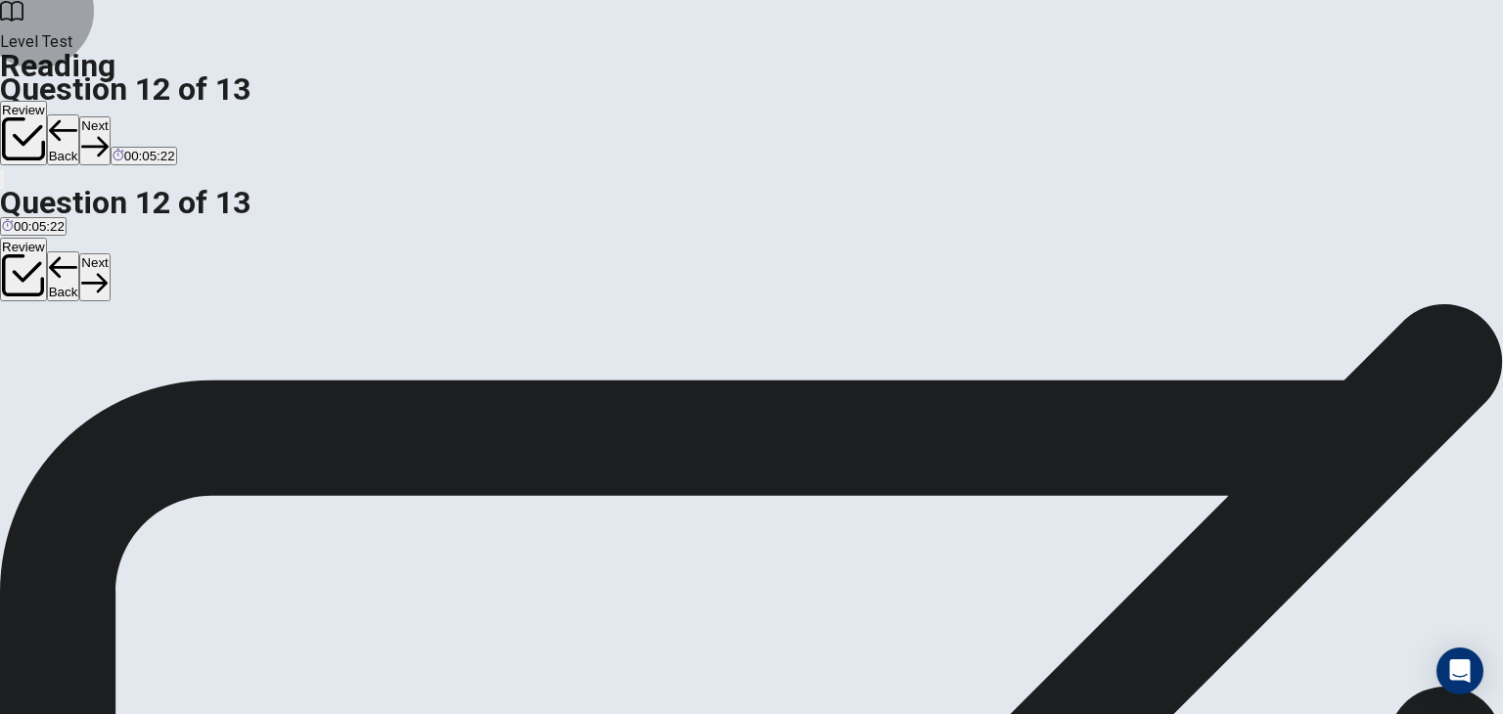
click at [110, 116] on button "Next" at bounding box center [94, 140] width 30 height 48
drag, startPoint x: 399, startPoint y: 564, endPoint x: 745, endPoint y: 448, distance: 365.3
drag, startPoint x: 350, startPoint y: 586, endPoint x: 1095, endPoint y: 462, distance: 754.7
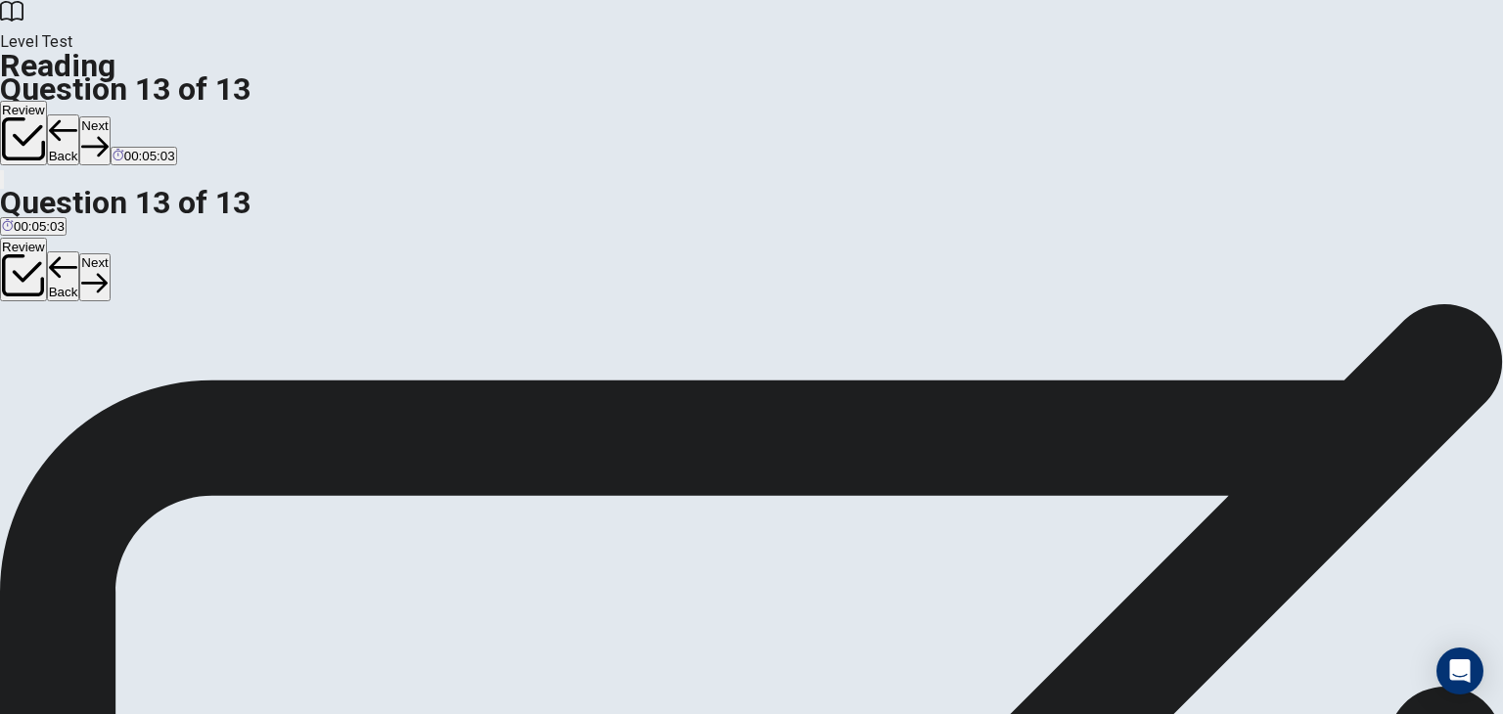
scroll to position [137, 0]
drag, startPoint x: 490, startPoint y: 573, endPoint x: 486, endPoint y: 522, distance: 51.0
drag, startPoint x: 325, startPoint y: 493, endPoint x: 1064, endPoint y: 549, distance: 741.6
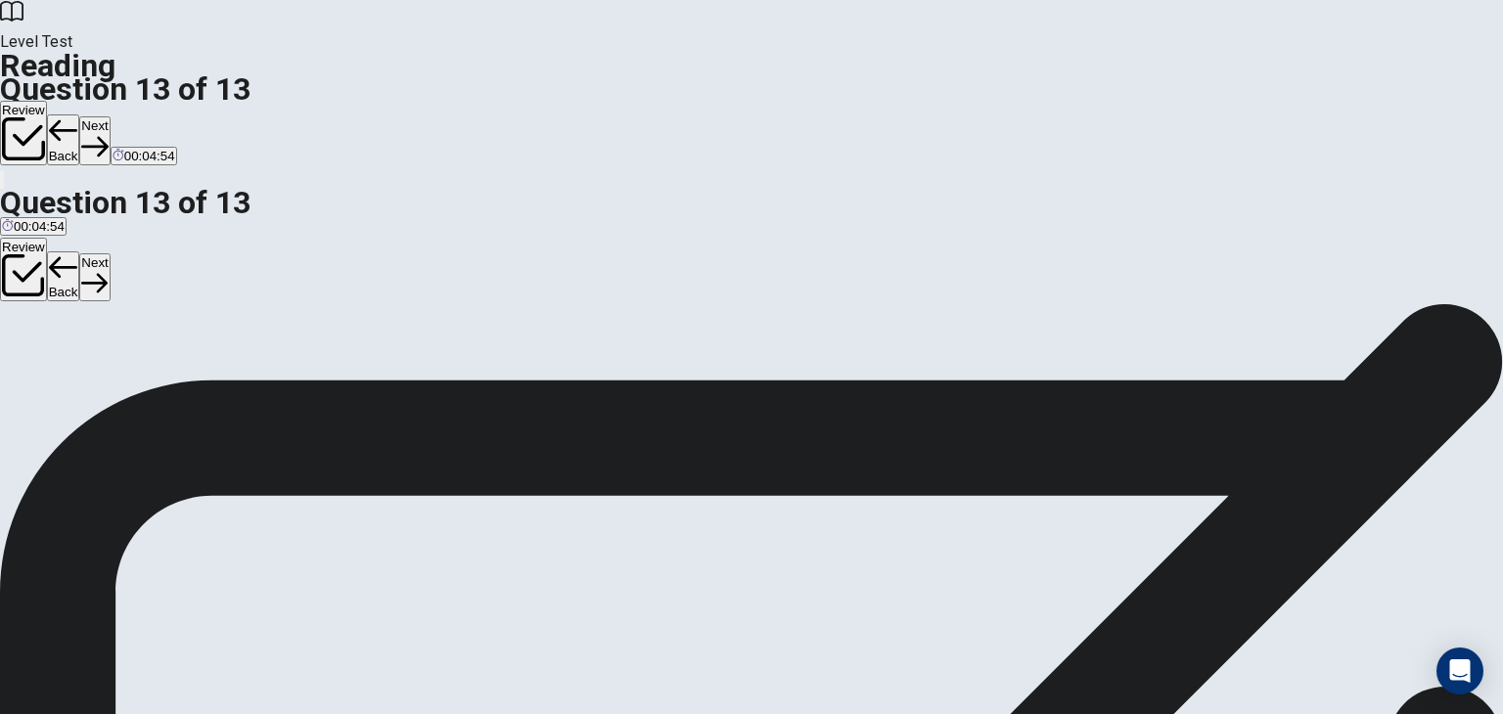
scroll to position [43, 0]
drag, startPoint x: 362, startPoint y: 486, endPoint x: 710, endPoint y: 520, distance: 349.9
drag, startPoint x: 348, startPoint y: 431, endPoint x: 729, endPoint y: 643, distance: 435.3
click at [110, 116] on button "Next" at bounding box center [94, 140] width 30 height 48
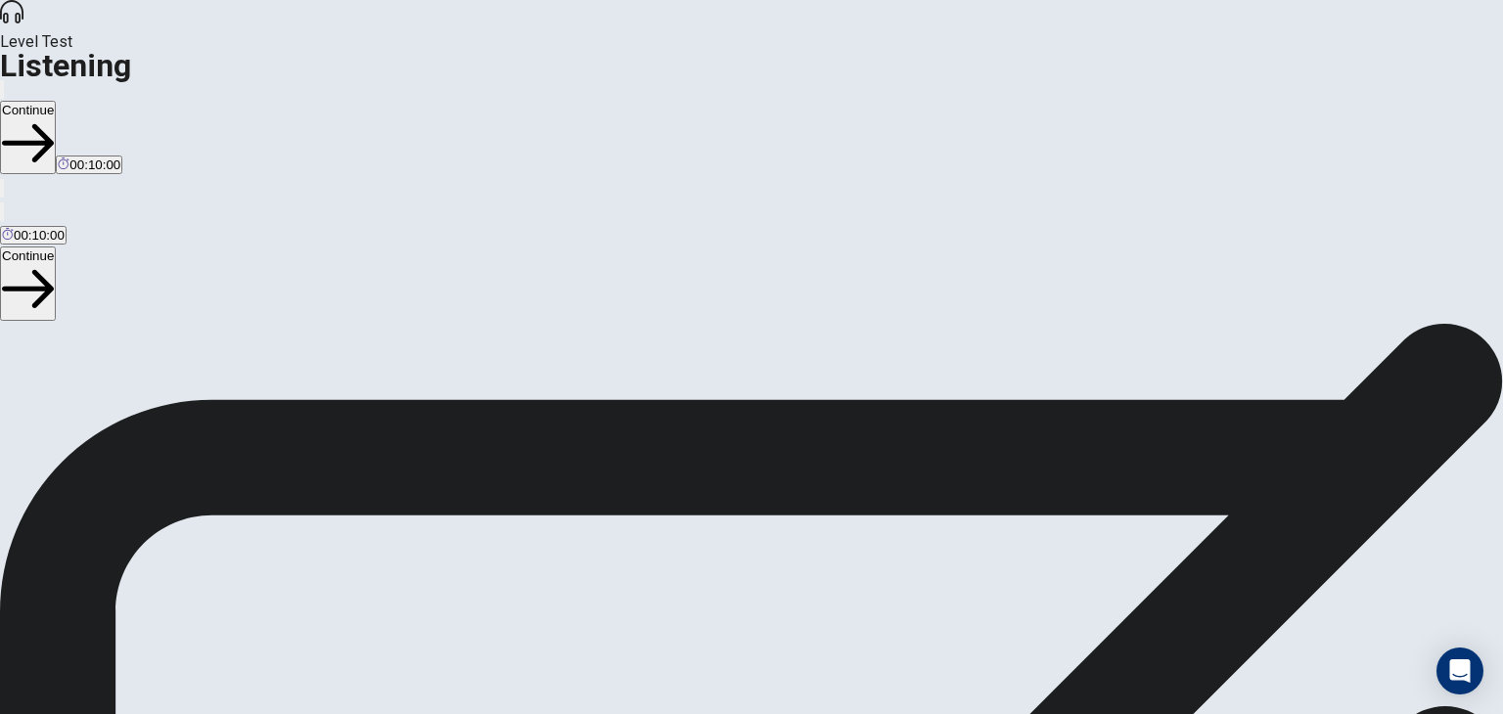
click at [56, 101] on button "Continue" at bounding box center [28, 137] width 56 height 73
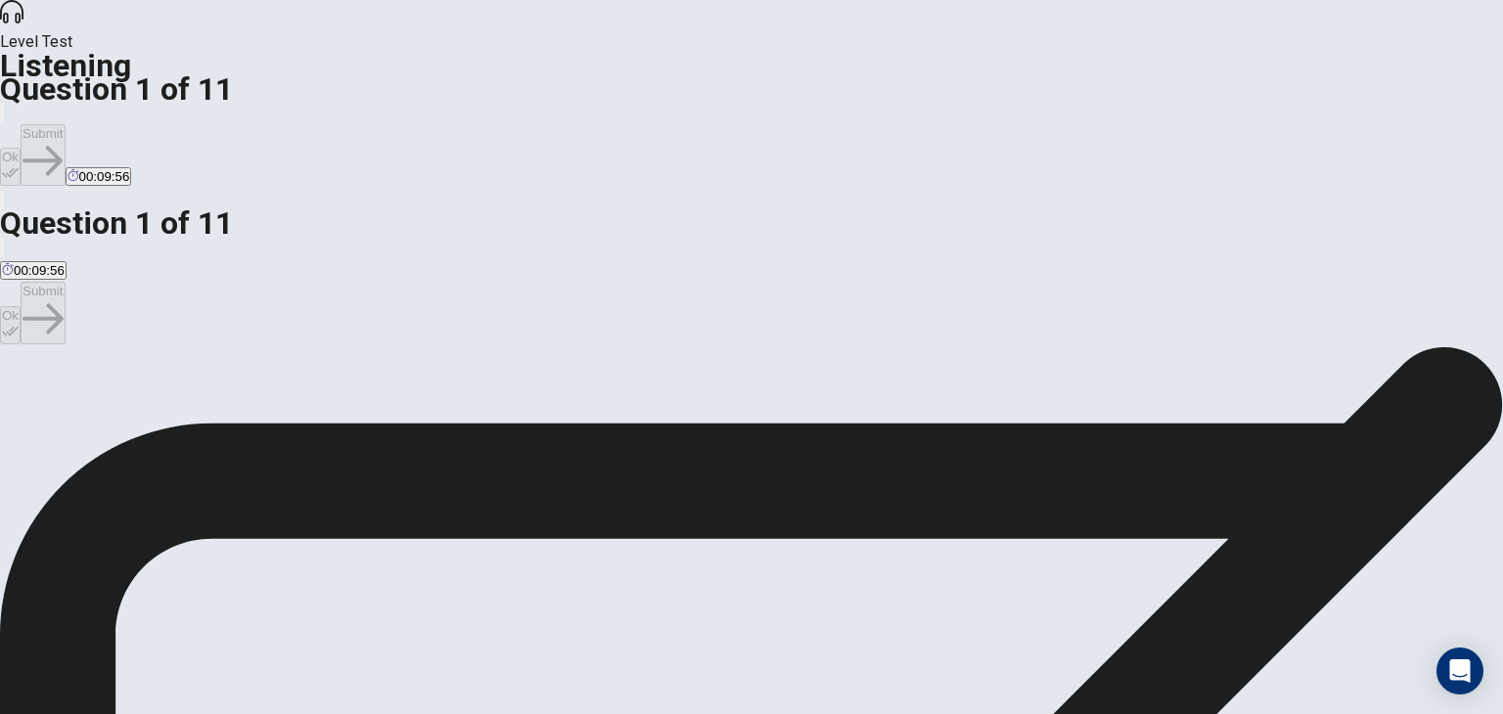
click at [177, 395] on div "B" at bounding box center [122, 402] width 112 height 15
click at [21, 148] on button "Ok" at bounding box center [10, 167] width 21 height 38
click at [65, 124] on button "Submit" at bounding box center [43, 155] width 44 height 62
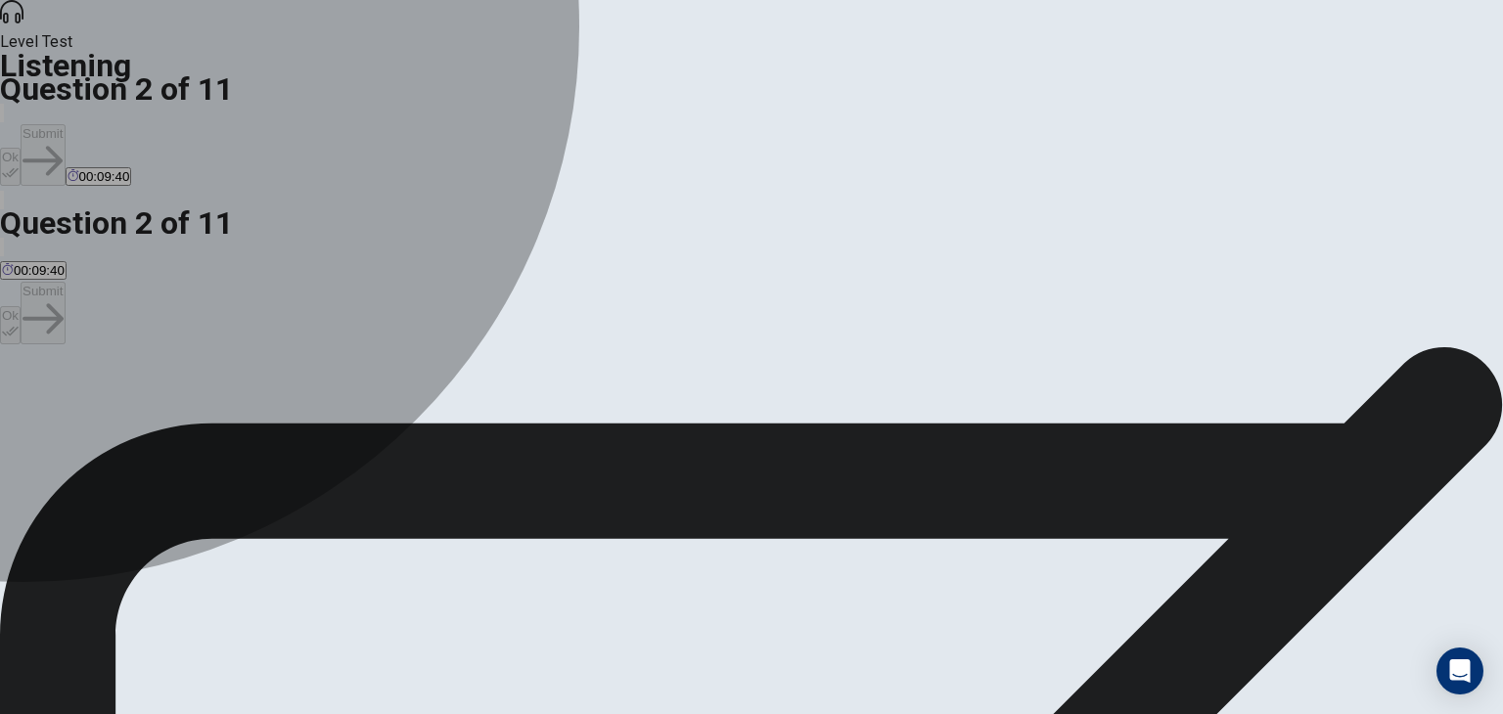
click at [394, 410] on div "D" at bounding box center [358, 402] width 71 height 15
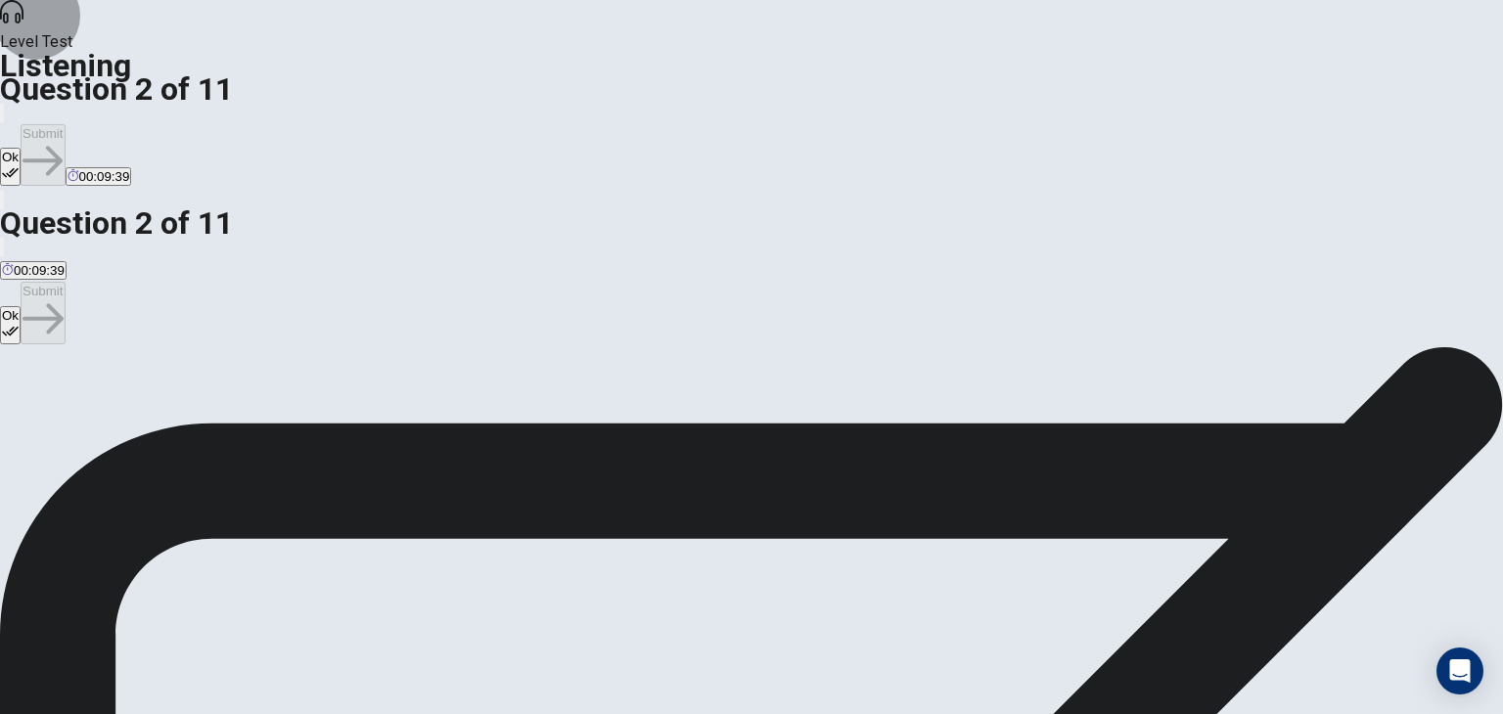
click at [21, 148] on button "Ok" at bounding box center [10, 167] width 21 height 38
click at [63, 141] on icon "button" at bounding box center [42, 161] width 40 height 40
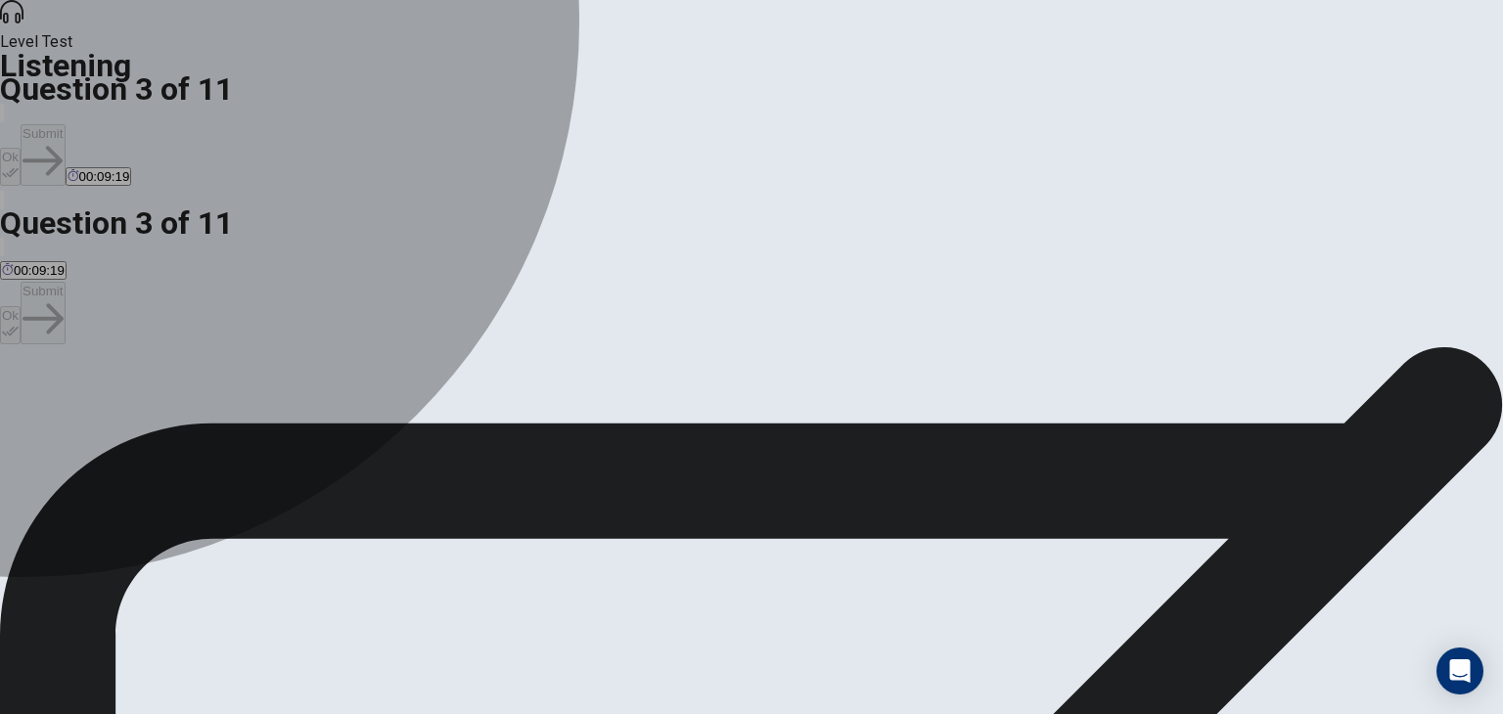
click at [351, 395] on div "B" at bounding box center [256, 402] width 189 height 15
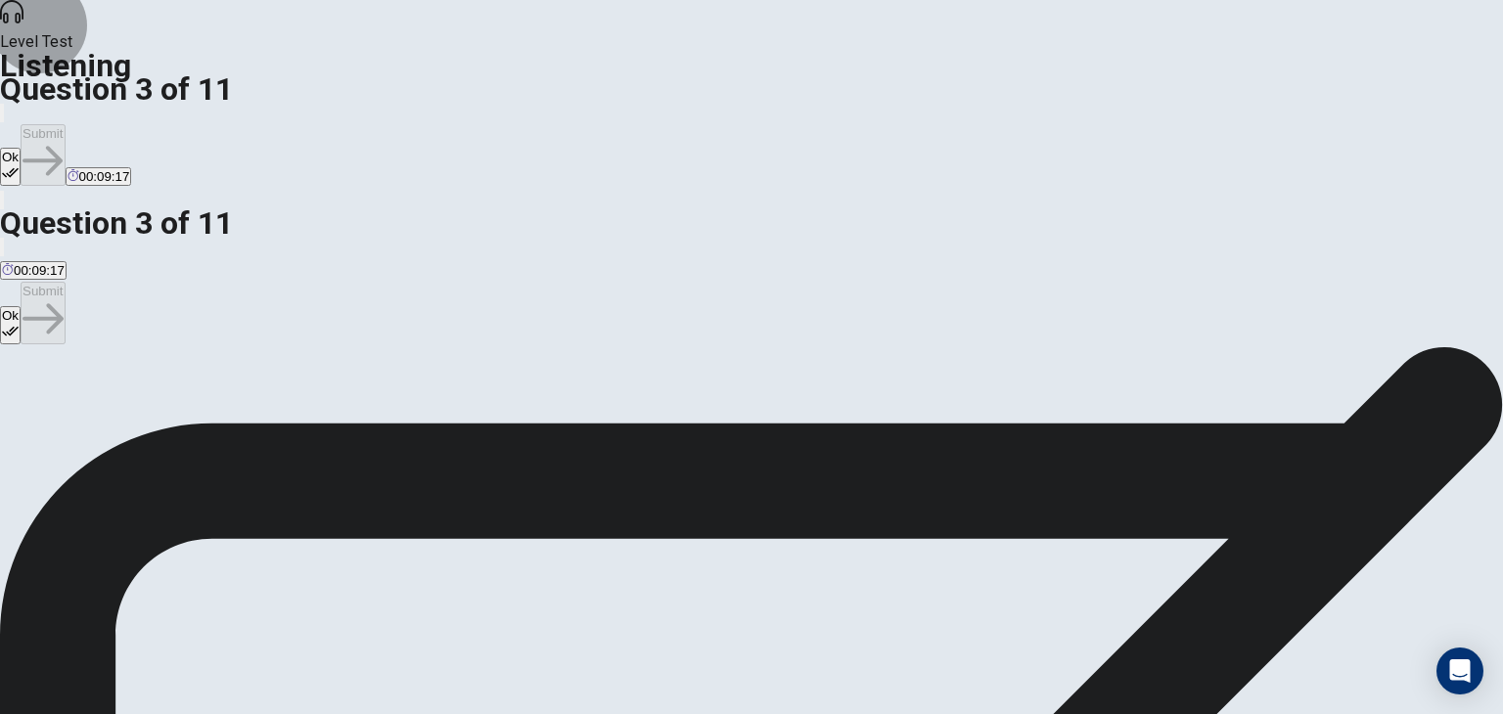
click at [21, 148] on button "Ok" at bounding box center [10, 167] width 21 height 38
click at [65, 124] on button "Submit" at bounding box center [43, 155] width 44 height 62
click at [485, 395] on div "B" at bounding box center [430, 402] width 292 height 15
click at [21, 148] on button "Ok" at bounding box center [10, 167] width 21 height 38
click at [65, 124] on button "Submit" at bounding box center [43, 155] width 44 height 62
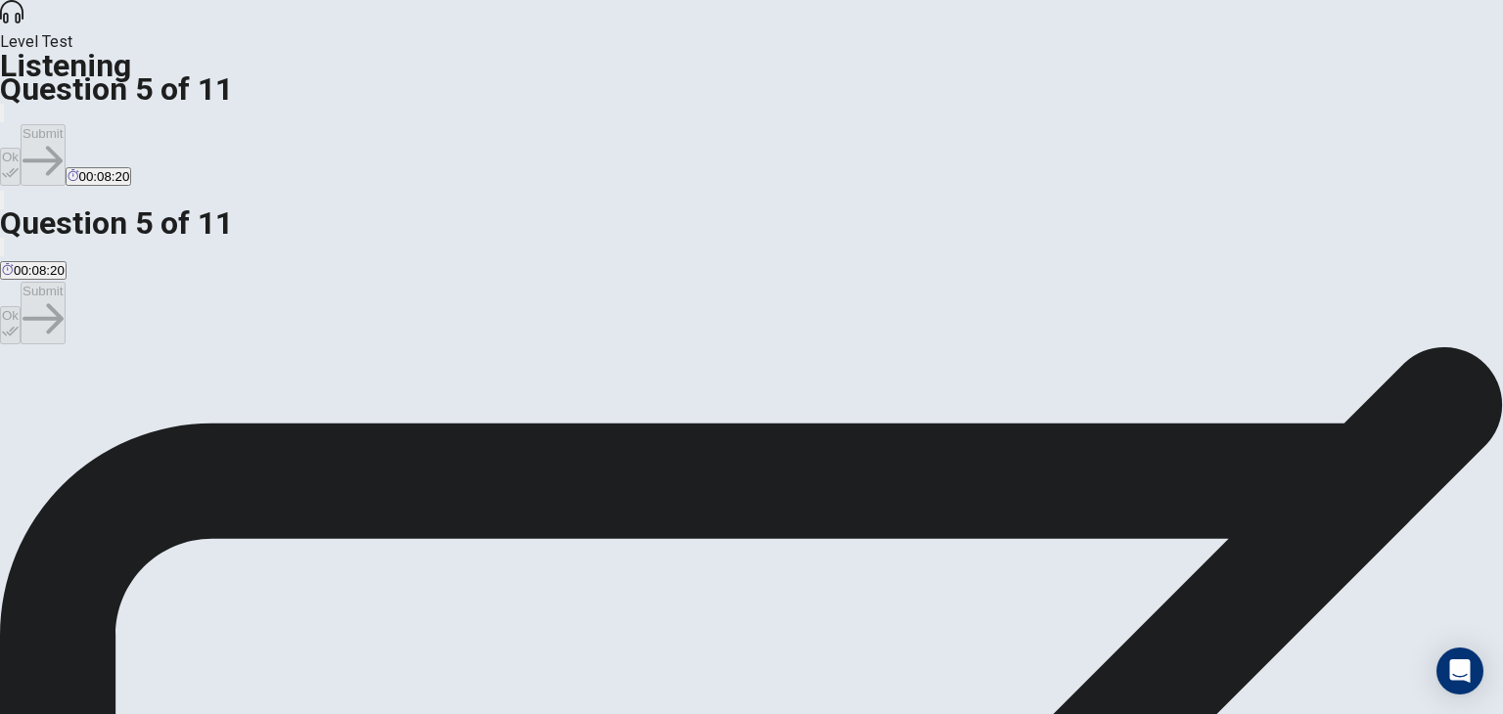
click at [235, 395] on div "A" at bounding box center [118, 402] width 233 height 15
click at [21, 148] on button "Ok" at bounding box center [10, 167] width 21 height 38
click at [65, 124] on button "Submit" at bounding box center [43, 155] width 44 height 62
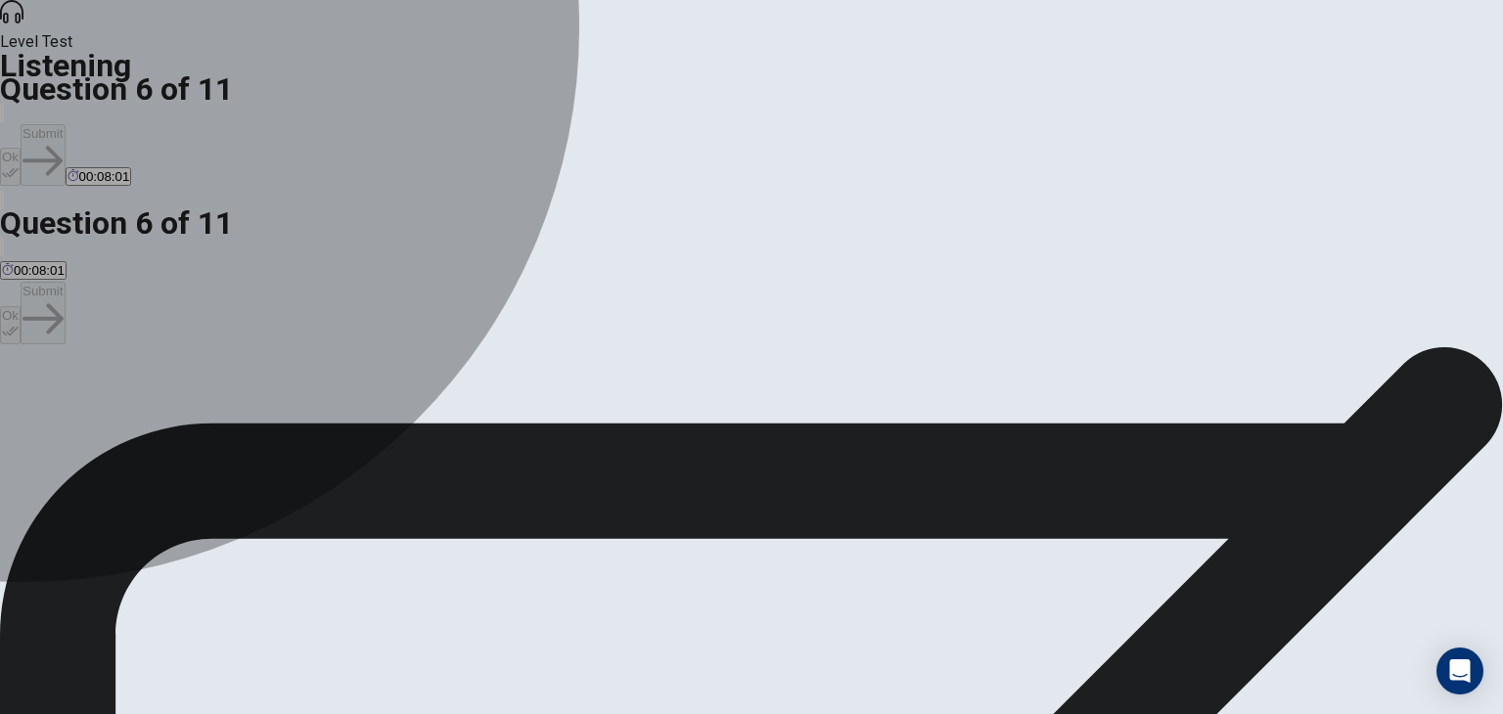
click at [448, 395] on div "B" at bounding box center [314, 402] width 268 height 15
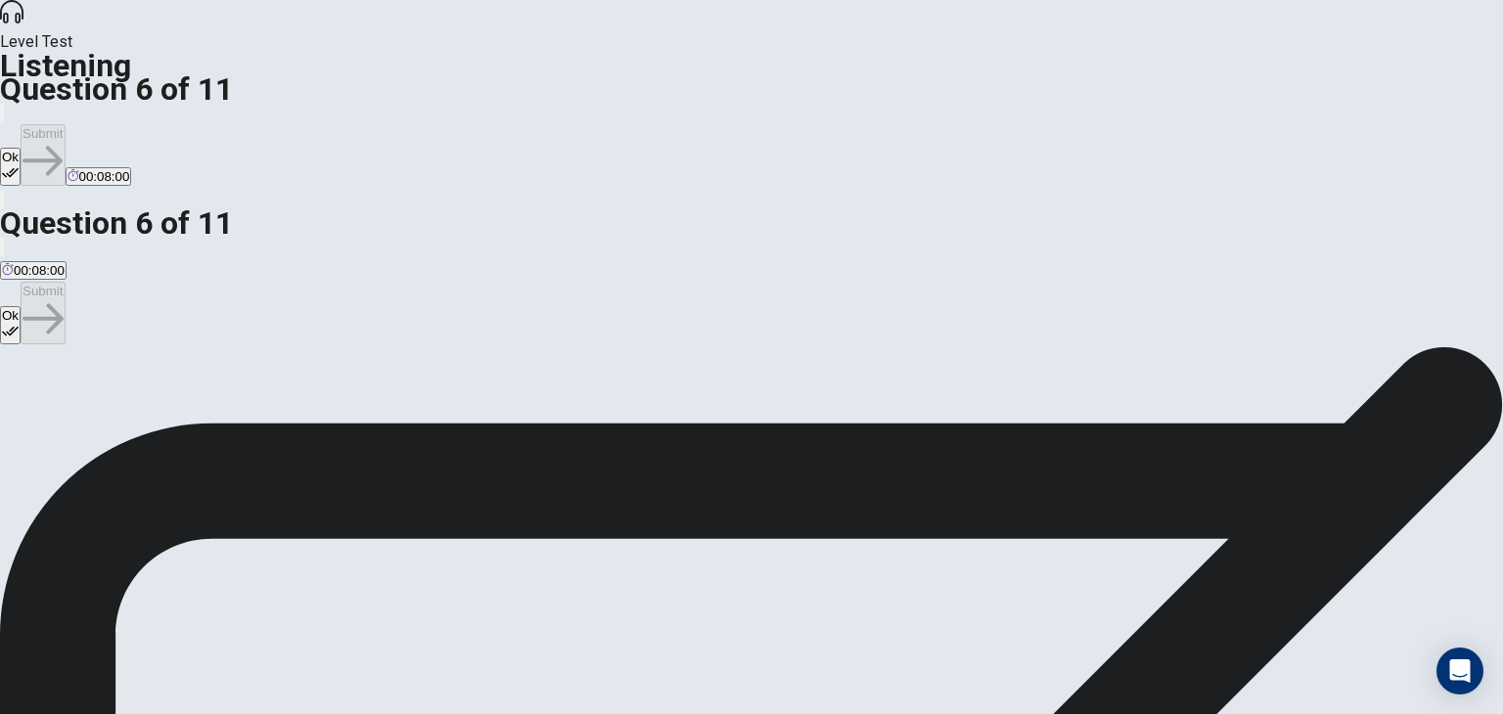
click at [19, 164] on icon "button" at bounding box center [10, 172] width 17 height 17
click at [65, 124] on button "Submit" at bounding box center [43, 155] width 44 height 62
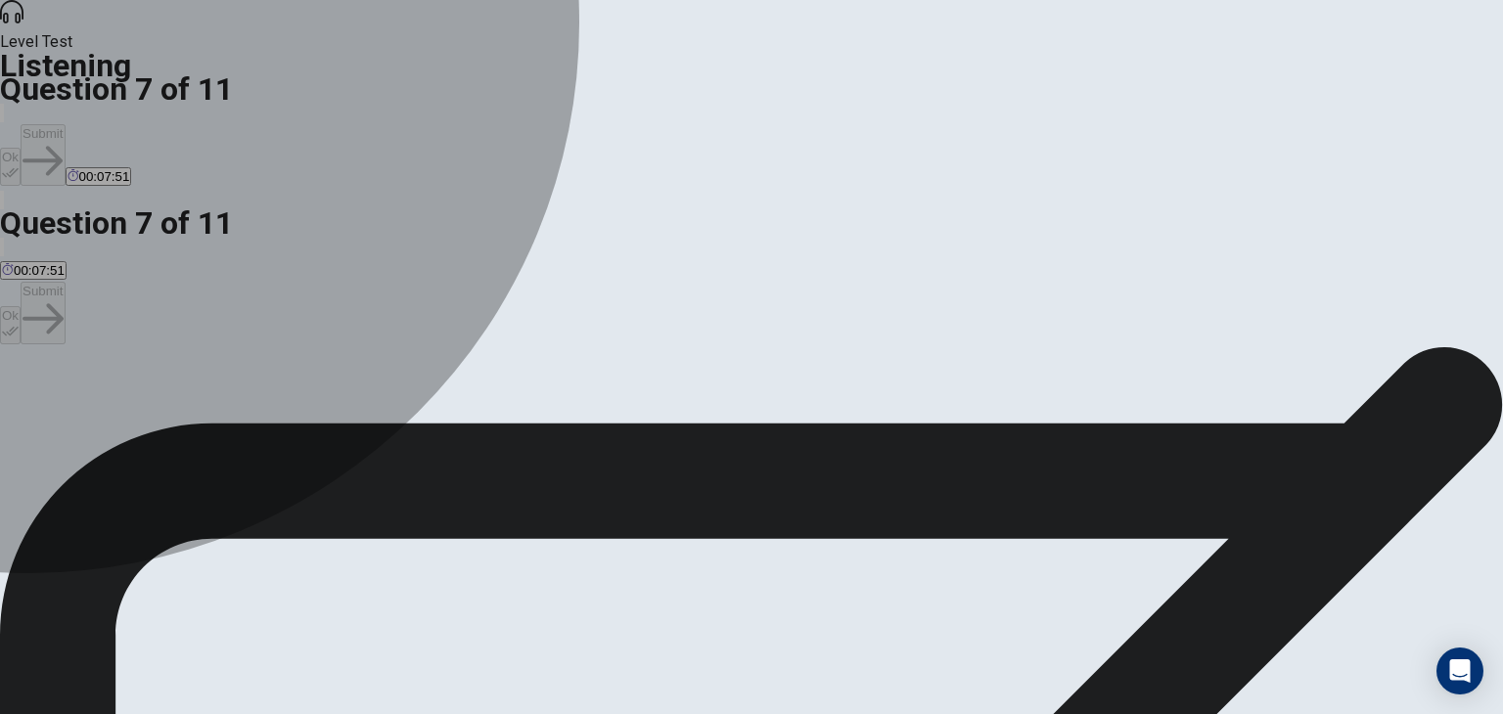
click at [486, 402] on div "C" at bounding box center [358, 402] width 336 height 15
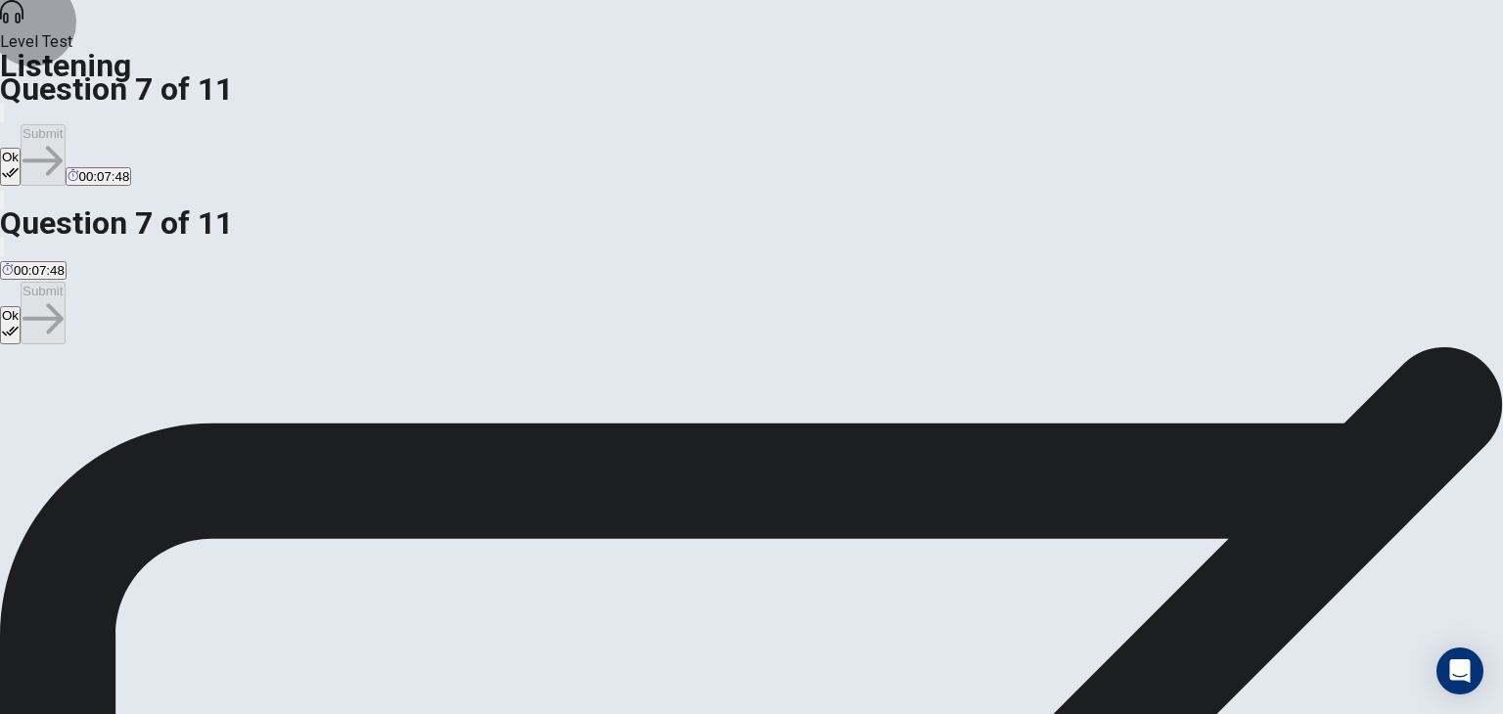
click at [21, 148] on button "Ok" at bounding box center [10, 167] width 21 height 38
click at [65, 124] on button "Submit" at bounding box center [43, 155] width 44 height 62
click at [484, 410] on div "C" at bounding box center [532, 402] width 228 height 15
click at [21, 148] on button "Ok" at bounding box center [10, 167] width 21 height 38
click at [65, 124] on button "Submit" at bounding box center [43, 155] width 44 height 62
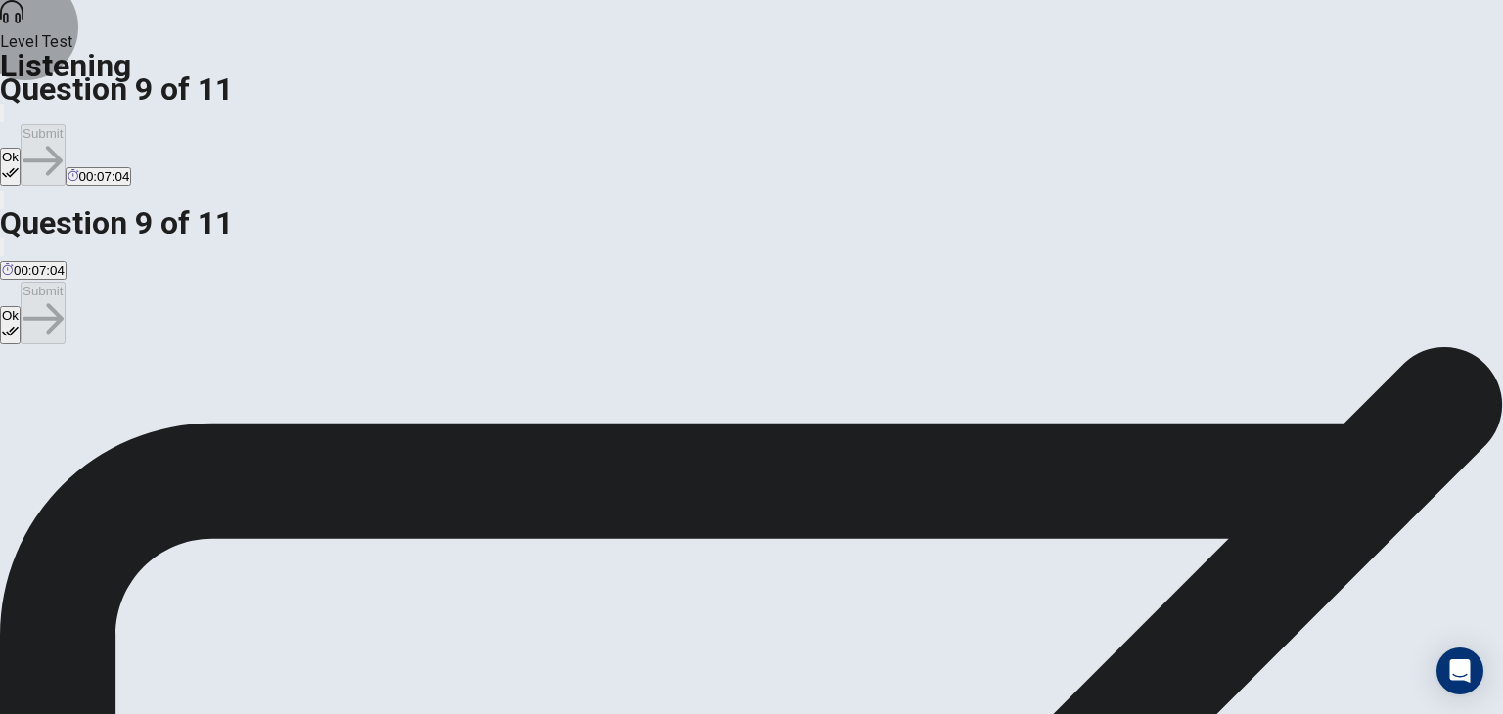
click at [21, 148] on button "Ok" at bounding box center [10, 167] width 21 height 38
click at [65, 124] on button "Submit" at bounding box center [43, 155] width 44 height 62
click at [496, 395] on div "B" at bounding box center [669, 402] width 346 height 15
click at [21, 148] on button "Ok" at bounding box center [10, 167] width 21 height 38
click at [65, 124] on button "Submit" at bounding box center [43, 155] width 44 height 62
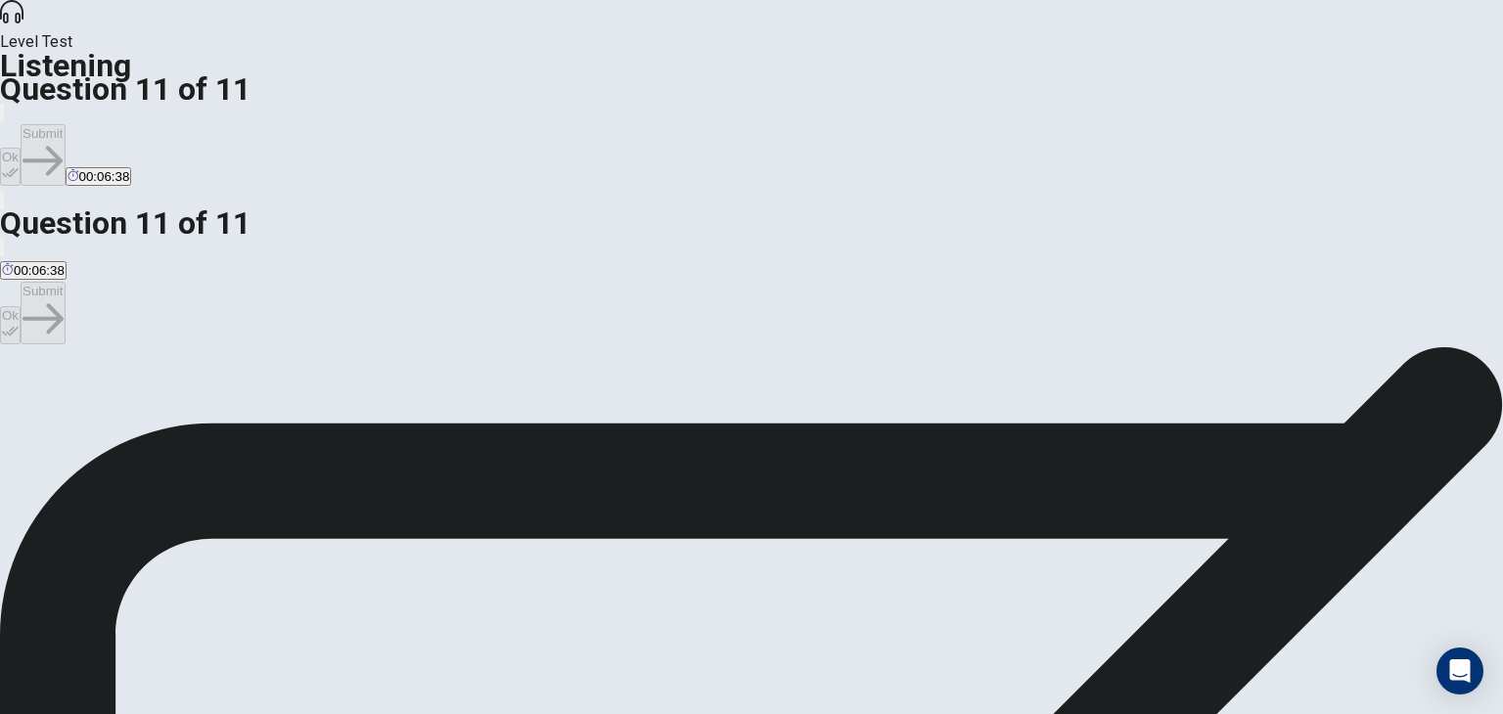
click at [451, 425] on span "At the library." at bounding box center [413, 417] width 76 height 15
click at [21, 148] on button "Ok" at bounding box center [10, 167] width 21 height 38
click at [65, 124] on button "Submit" at bounding box center [43, 155] width 44 height 62
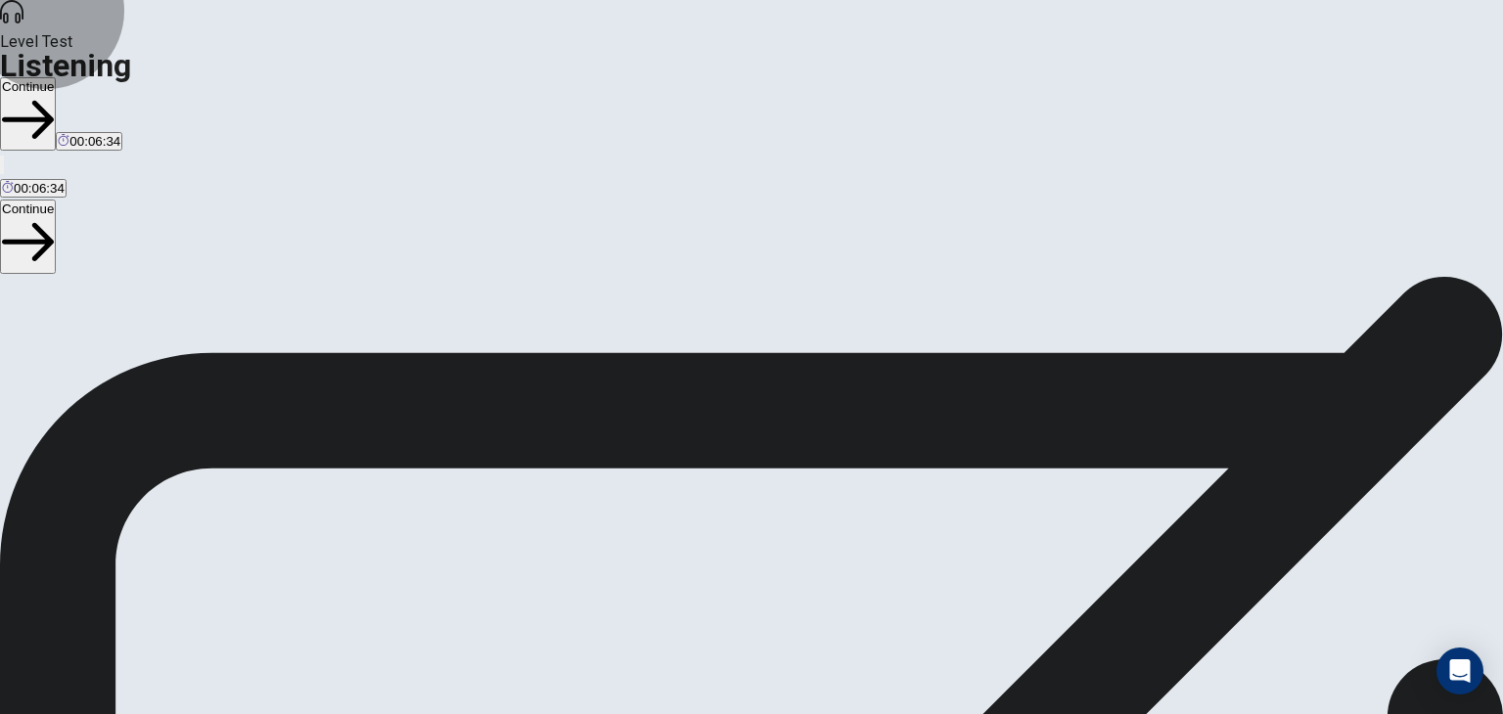
click at [56, 77] on button "Continue" at bounding box center [28, 113] width 56 height 73
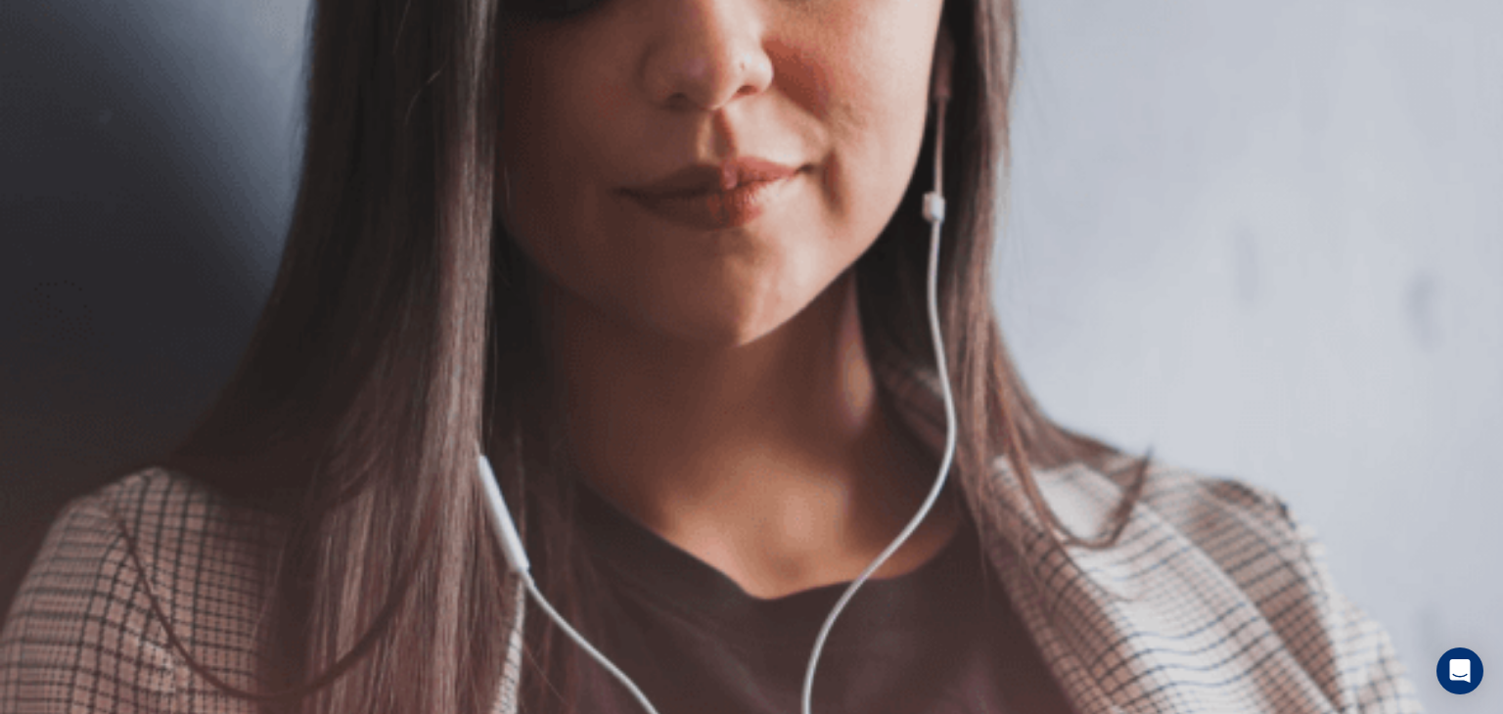
scroll to position [50, 0]
click at [56, 101] on button "Continue" at bounding box center [28, 137] width 56 height 73
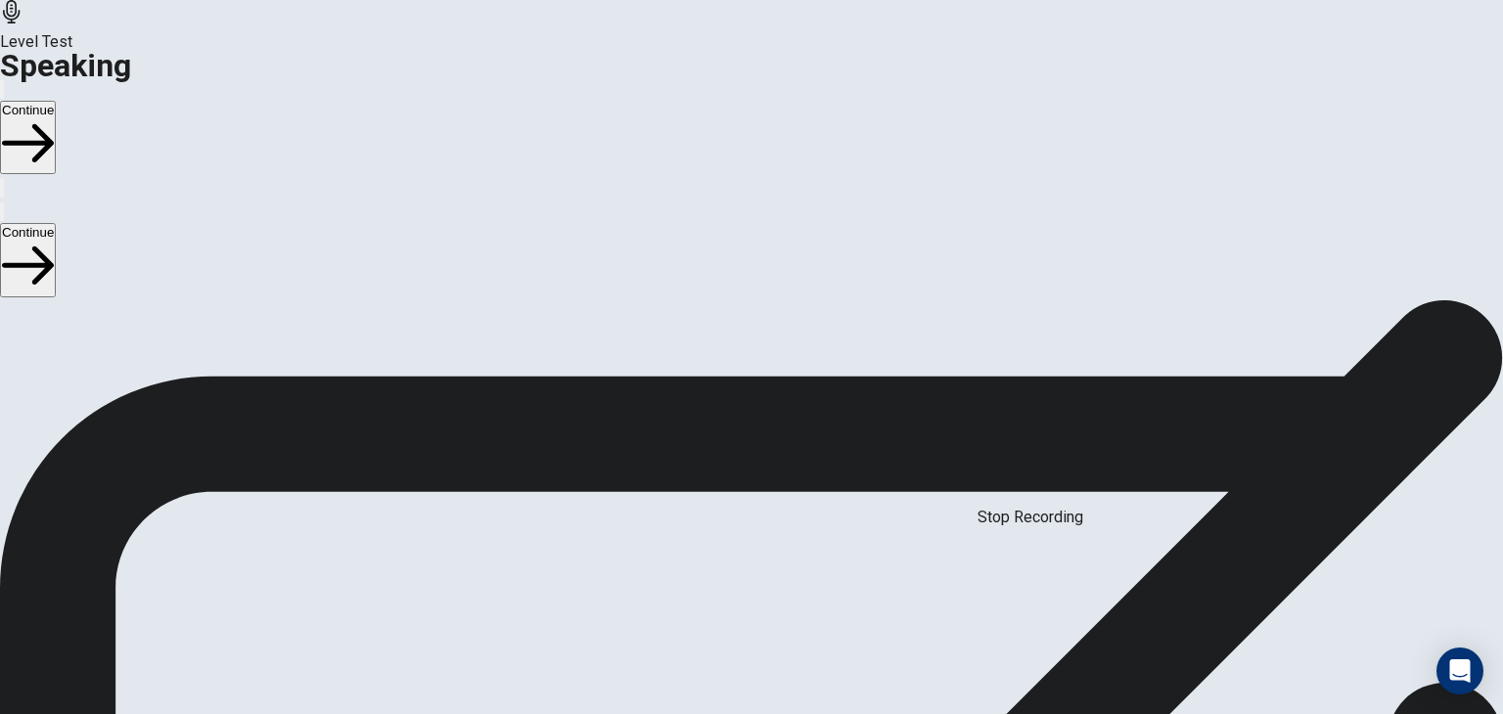
click at [748, 655] on icon "Play Audio" at bounding box center [739, 666] width 19 height 23
click at [781, 573] on icon at bounding box center [751, 602] width 59 height 59
click at [724, 655] on icon "Record Again" at bounding box center [724, 655] width 0 height 0
click at [786, 584] on div "Stop Recording" at bounding box center [751, 708] width 69 height 248
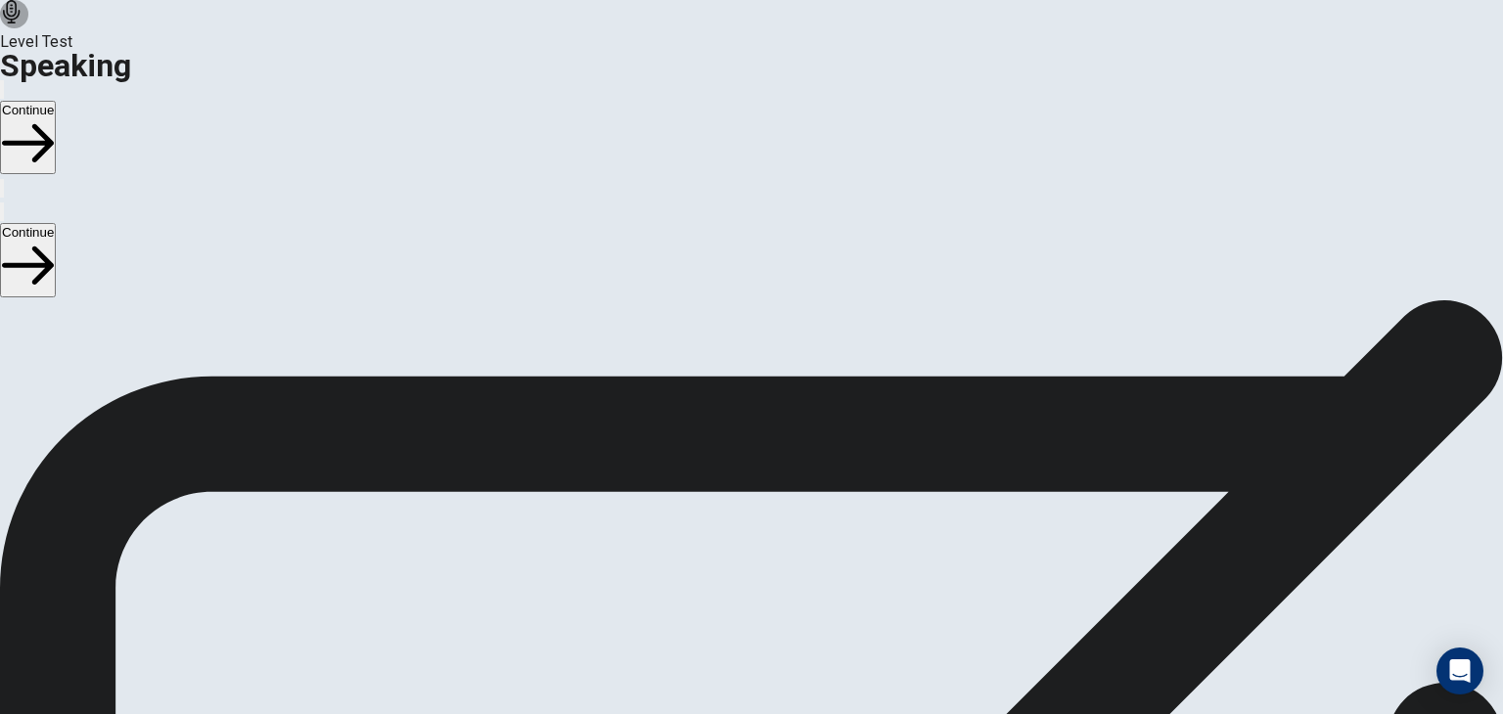
click at [748, 655] on icon "Play Audio" at bounding box center [739, 666] width 19 height 23
click at [56, 101] on button "Continue" at bounding box center [28, 137] width 56 height 73
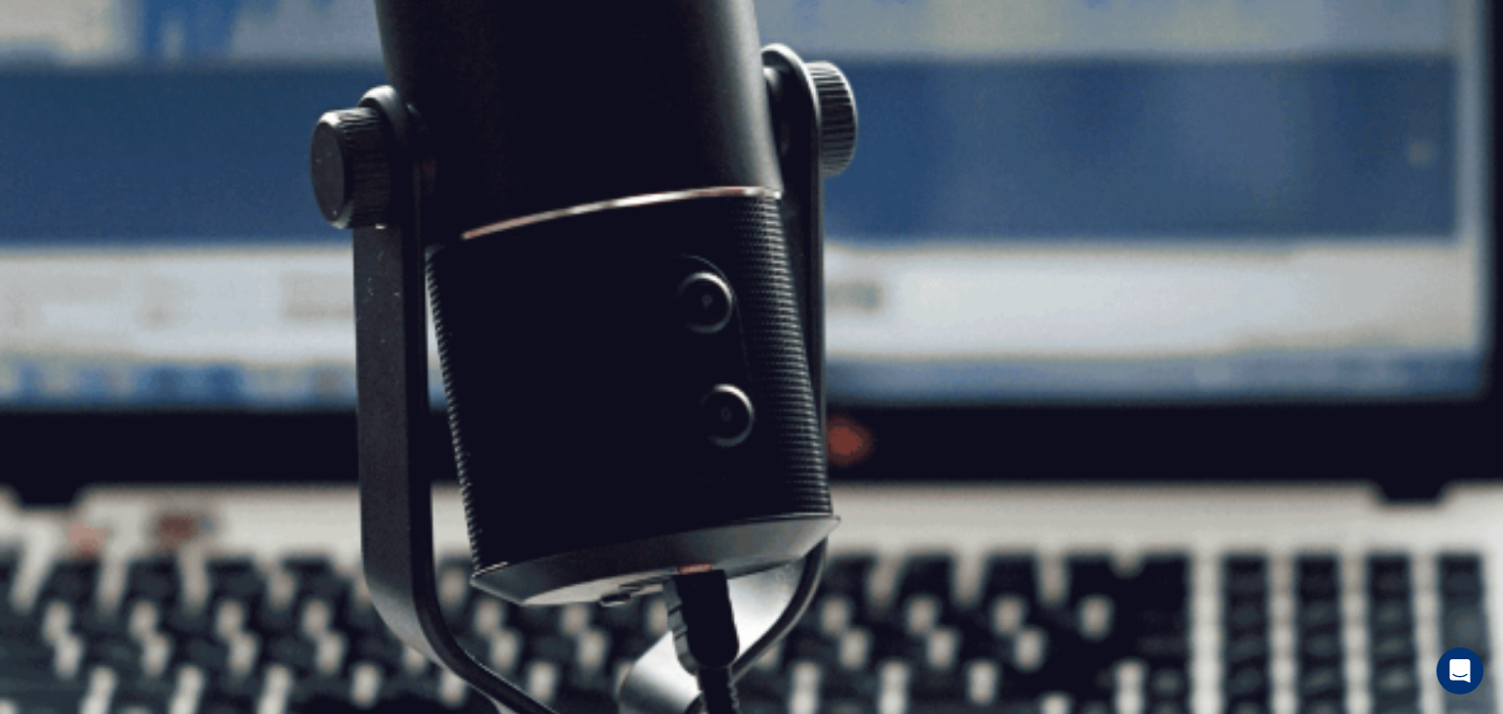
drag, startPoint x: 1483, startPoint y: 161, endPoint x: 1494, endPoint y: 255, distance: 94.5
click at [1494, 299] on div "Speaking Section Directions The Speaking Test will start now. There are 3 quest…" at bounding box center [751, 299] width 1503 height 0
click at [56, 101] on button "Continue" at bounding box center [28, 137] width 56 height 73
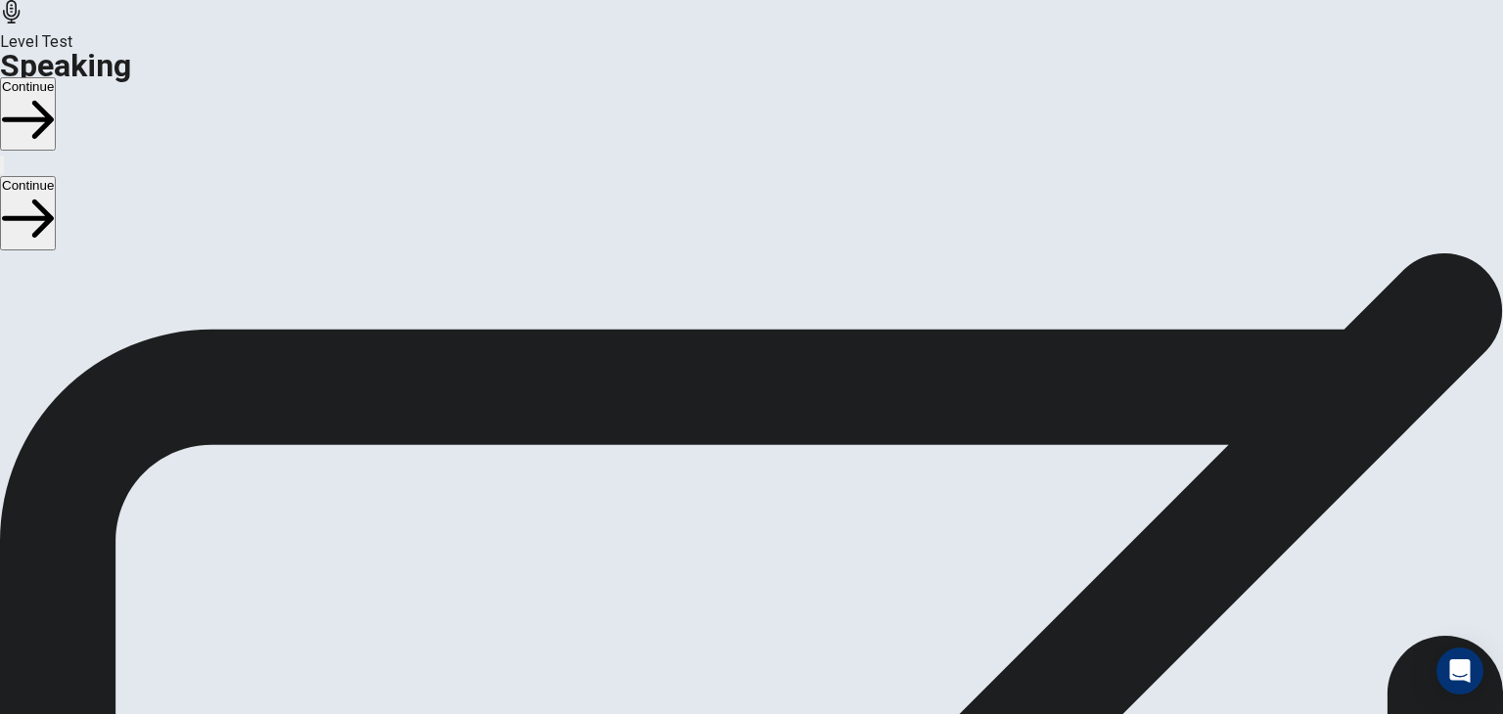
click at [56, 77] on button "Continue" at bounding box center [28, 113] width 56 height 73
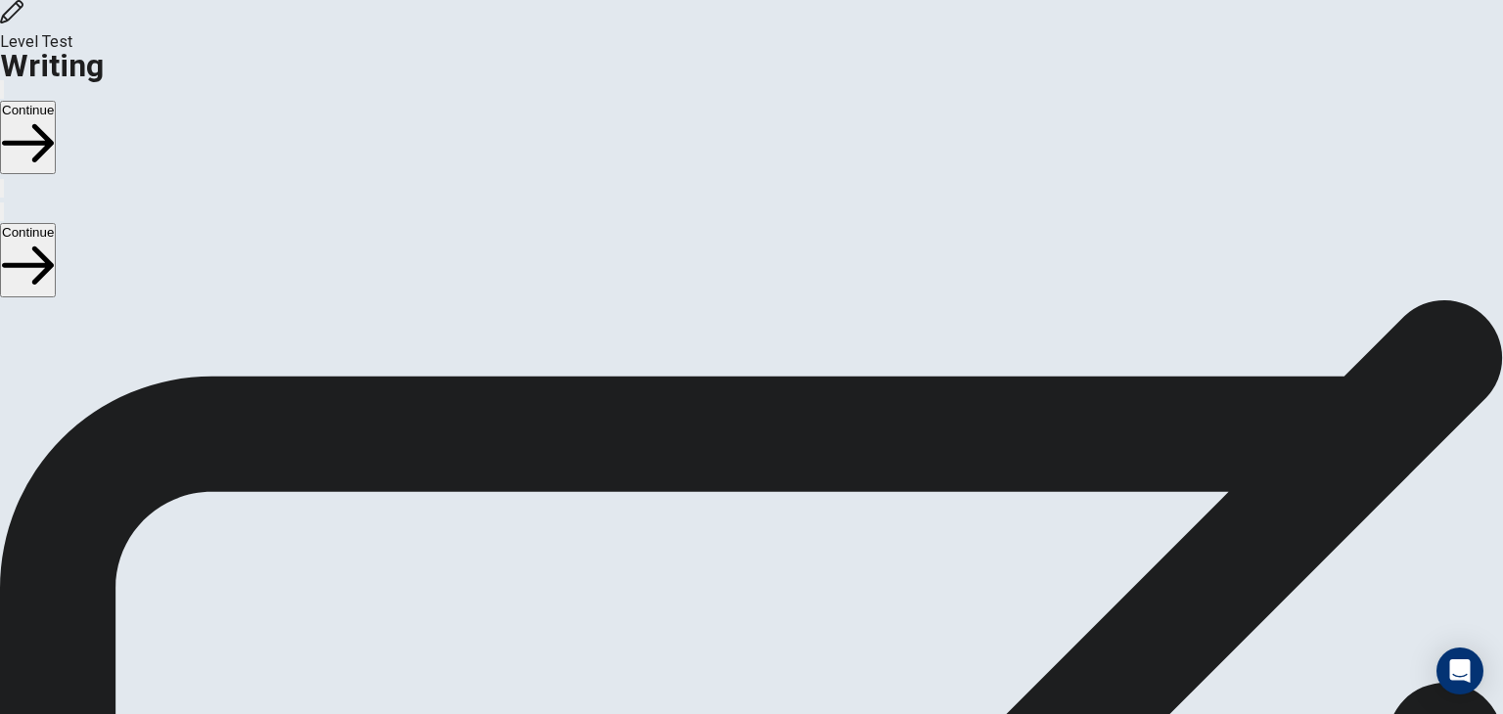
click at [56, 101] on button "Continue" at bounding box center [28, 137] width 56 height 73
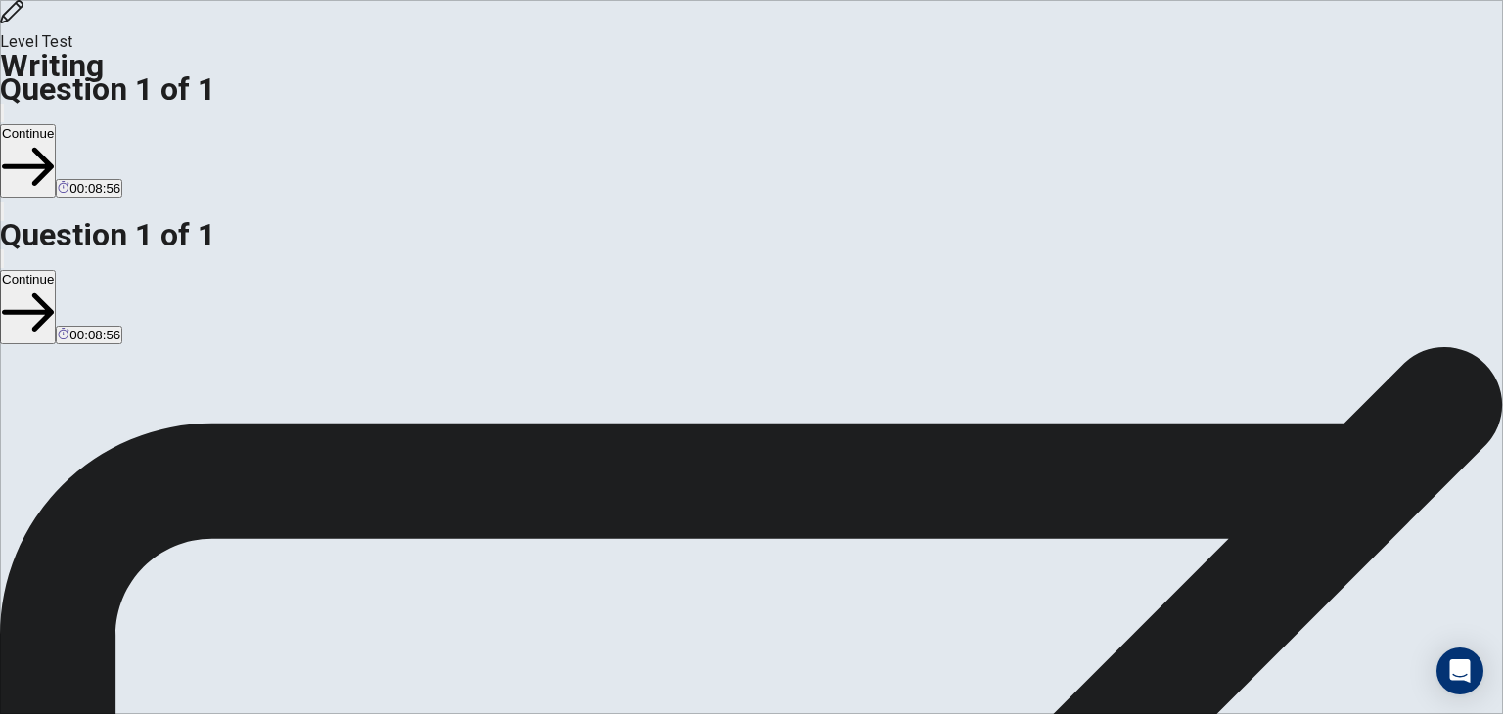
drag, startPoint x: 1248, startPoint y: 472, endPoint x: 749, endPoint y: 154, distance: 591.6
type textarea "**********"
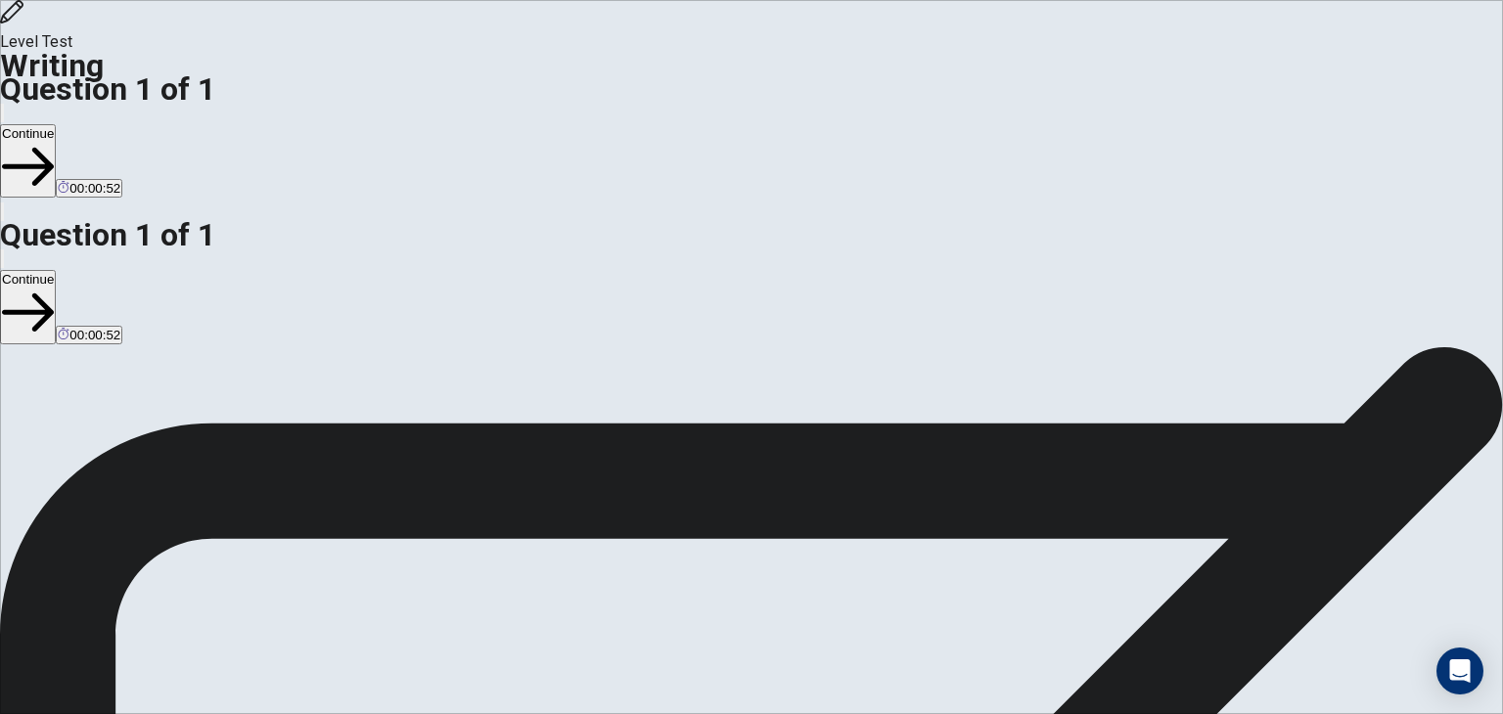
click at [56, 124] on button "Continue" at bounding box center [28, 160] width 56 height 73
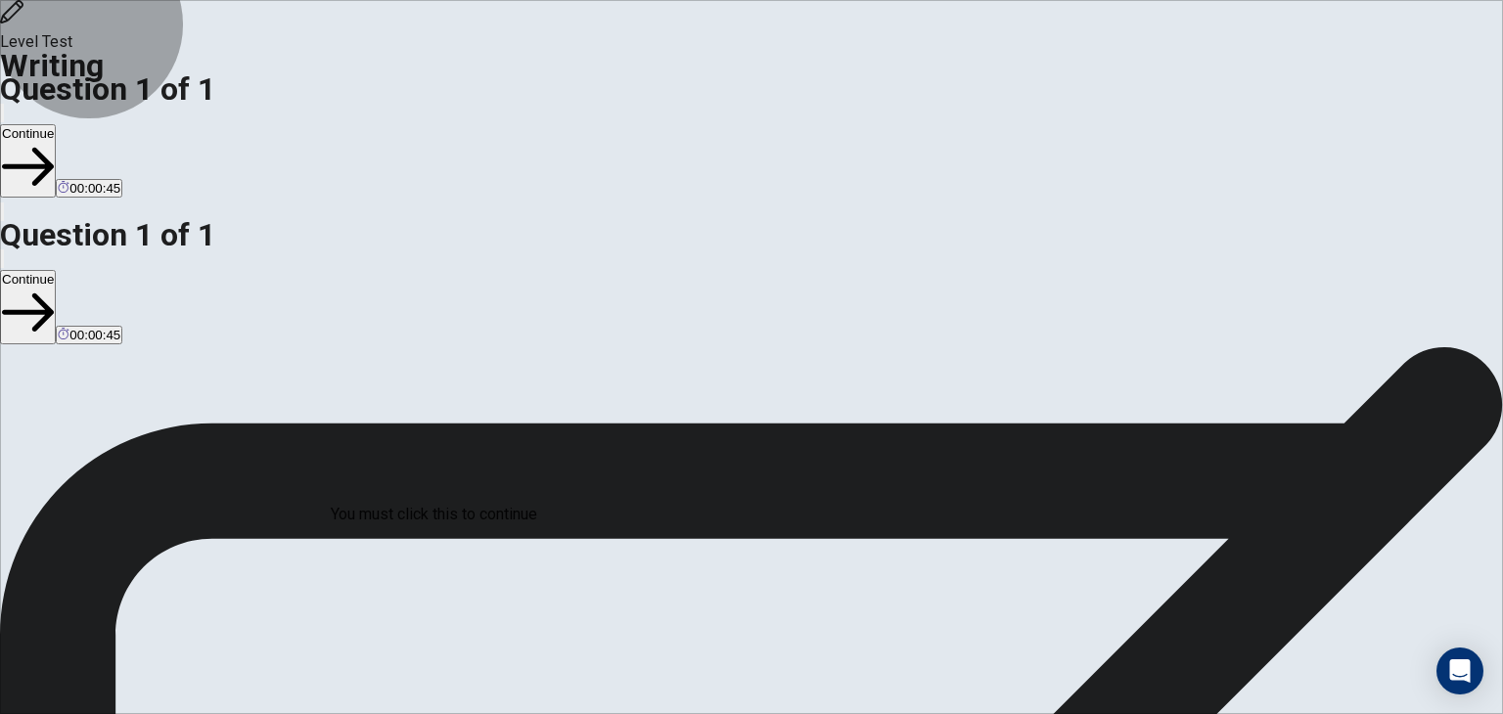
click at [56, 124] on button "Continue" at bounding box center [28, 160] width 56 height 73
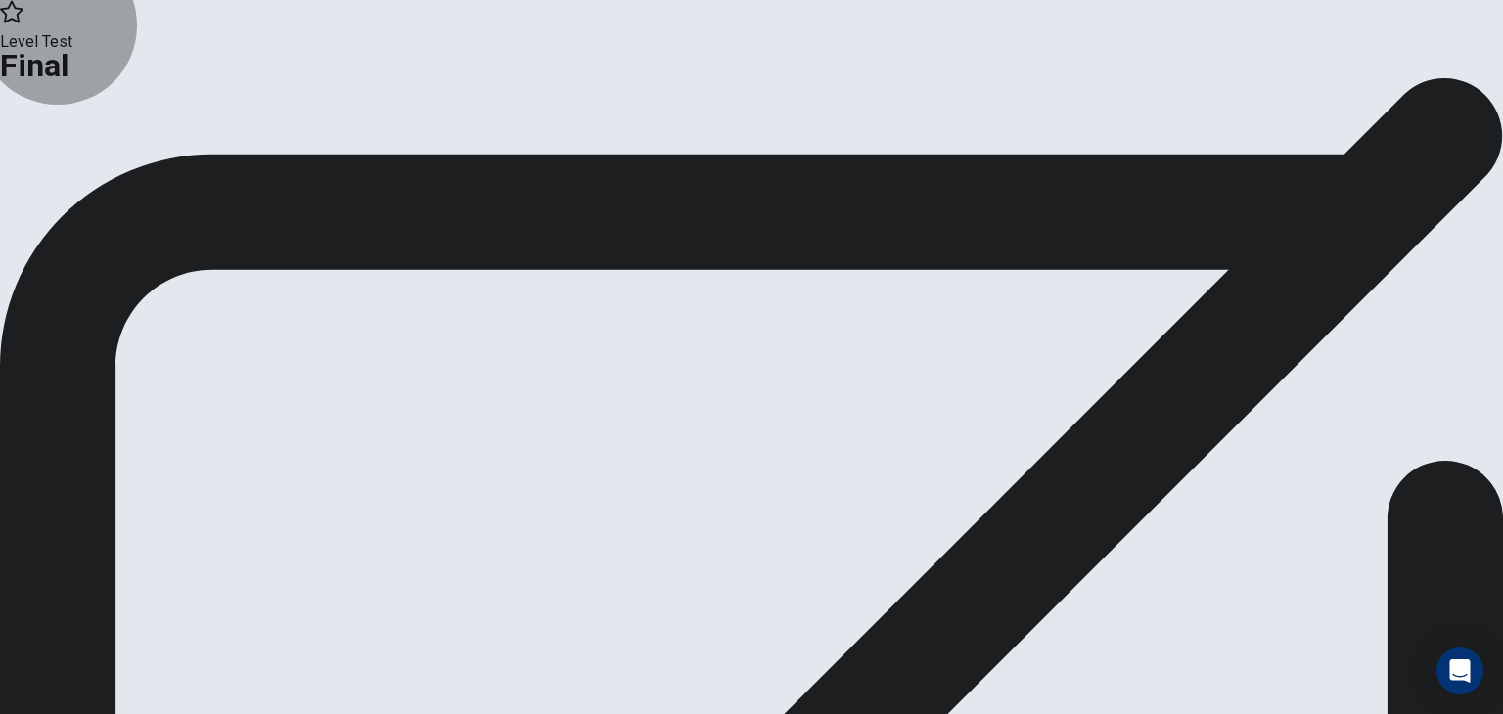
click at [79, 174] on button "Continue" at bounding box center [39, 161] width 79 height 26
